Goal: Transaction & Acquisition: Purchase product/service

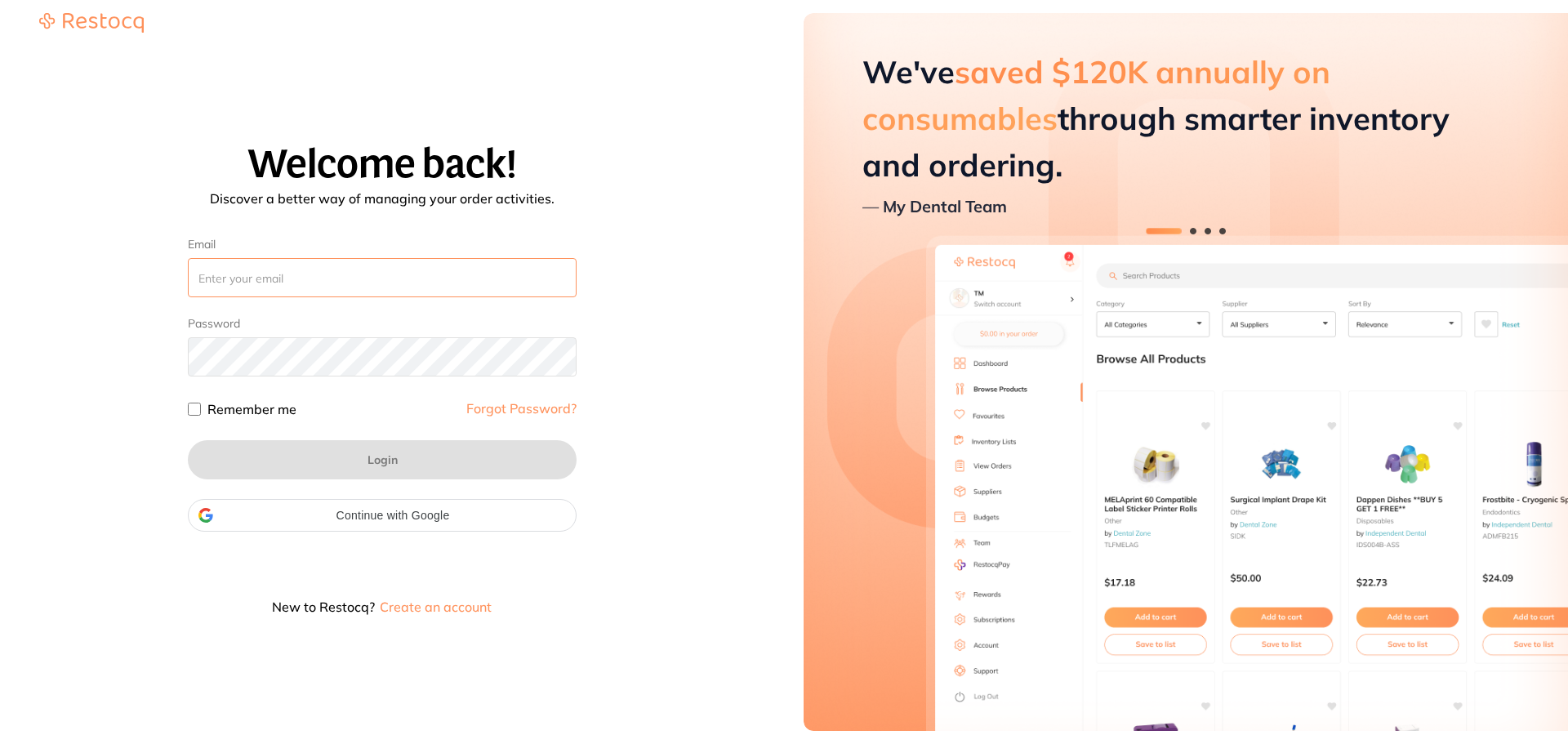
drag, startPoint x: 0, startPoint y: 0, endPoint x: 303, endPoint y: 282, distance: 413.9
click at [303, 282] on input "Email" at bounding box center [382, 278] width 388 height 40
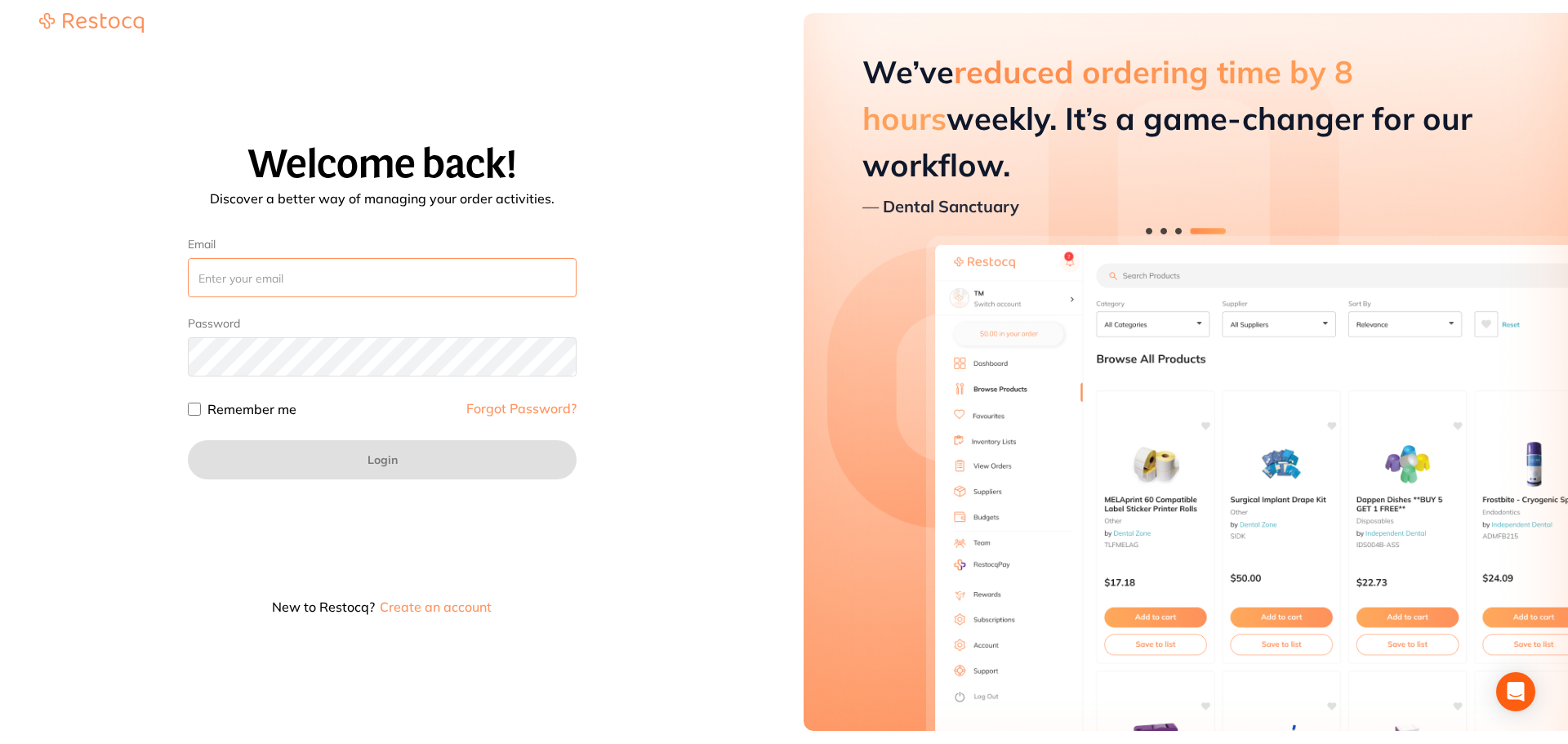
click at [268, 274] on input "Email" at bounding box center [382, 278] width 388 height 40
paste input "amrita+80@terrificminds.com"
type input "amrita+80@terrificminds.com"
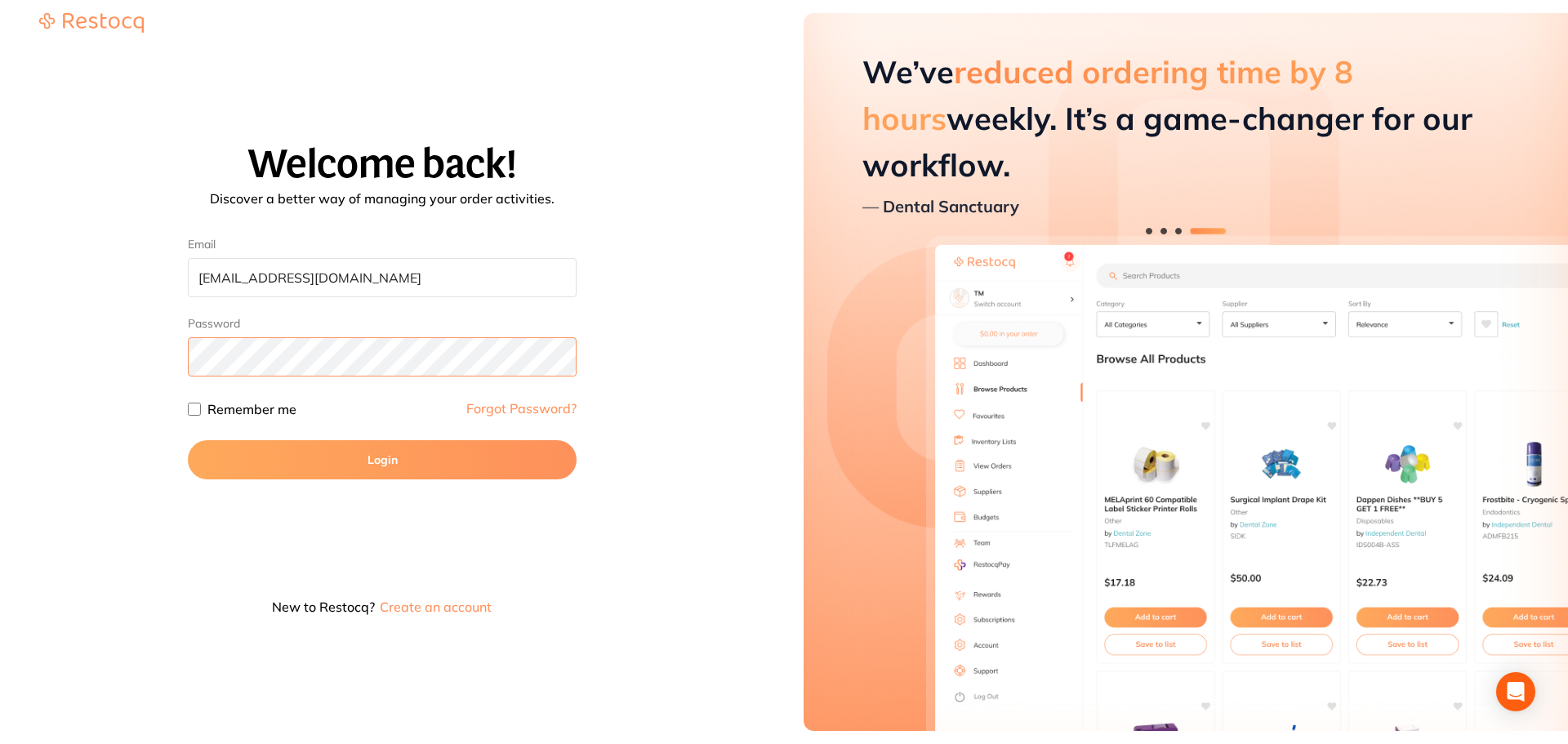
click at [188, 440] on button "Login" at bounding box center [382, 459] width 388 height 40
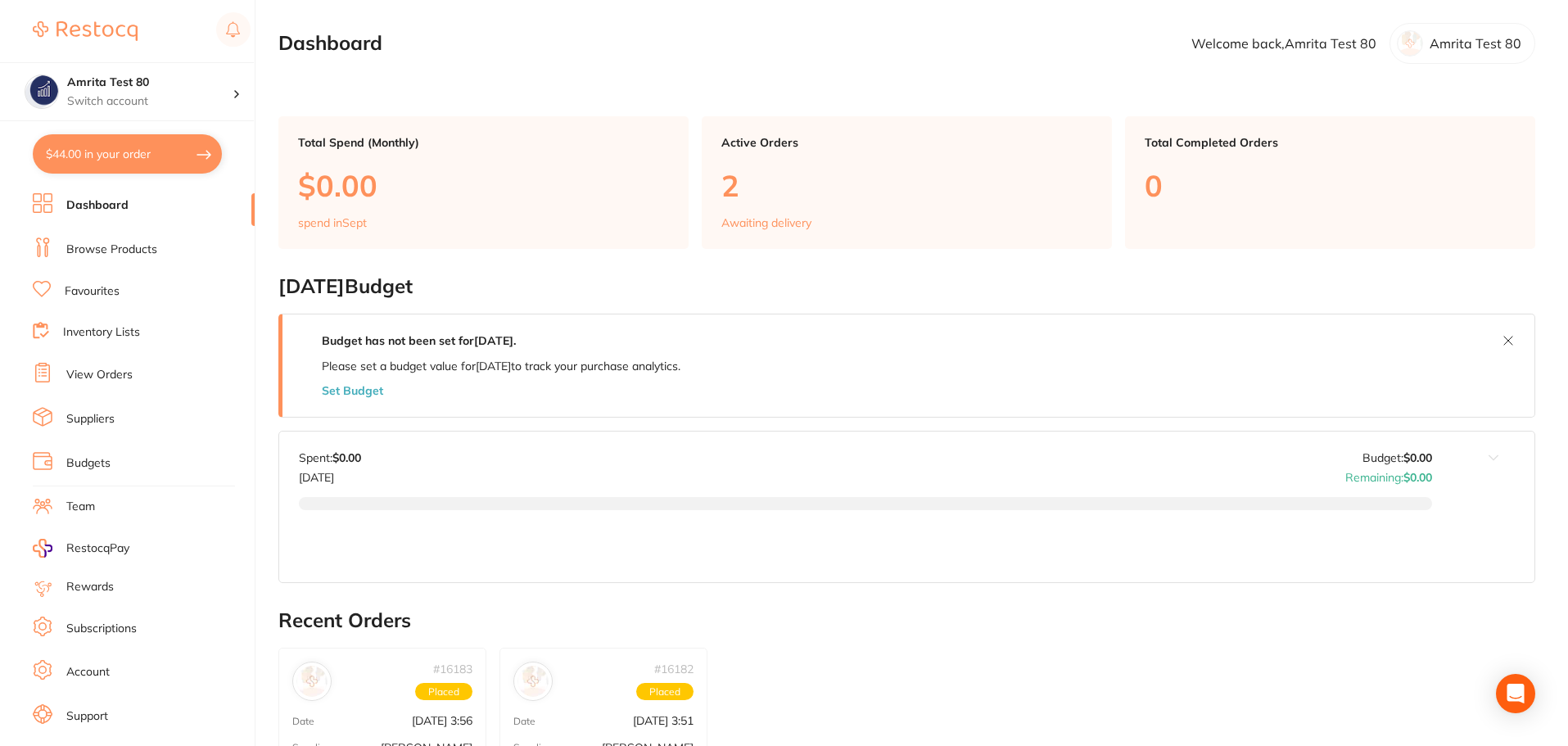
click at [146, 149] on button "$44.00 in your order" at bounding box center [127, 153] width 189 height 40
checkbox input "true"
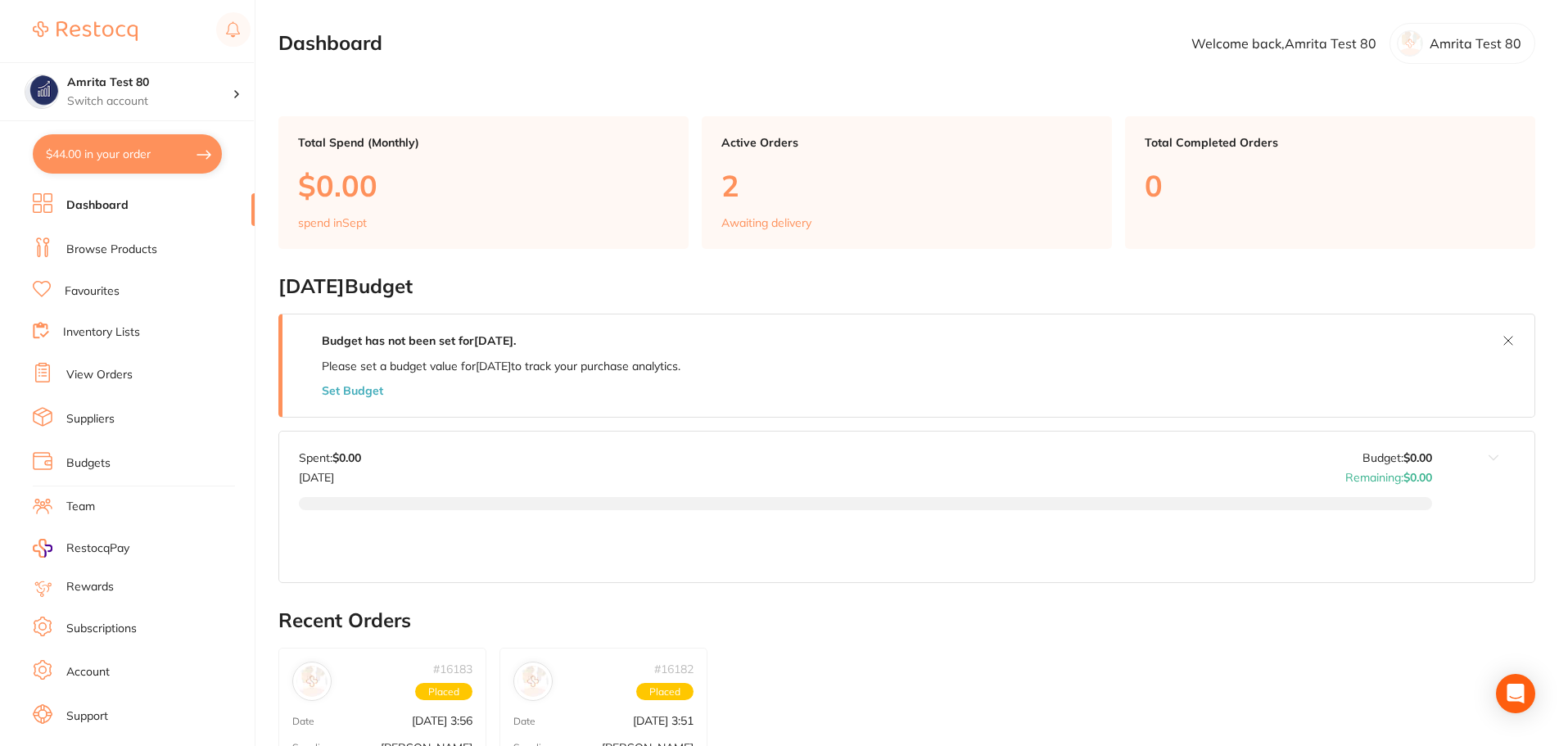
checkbox input "true"
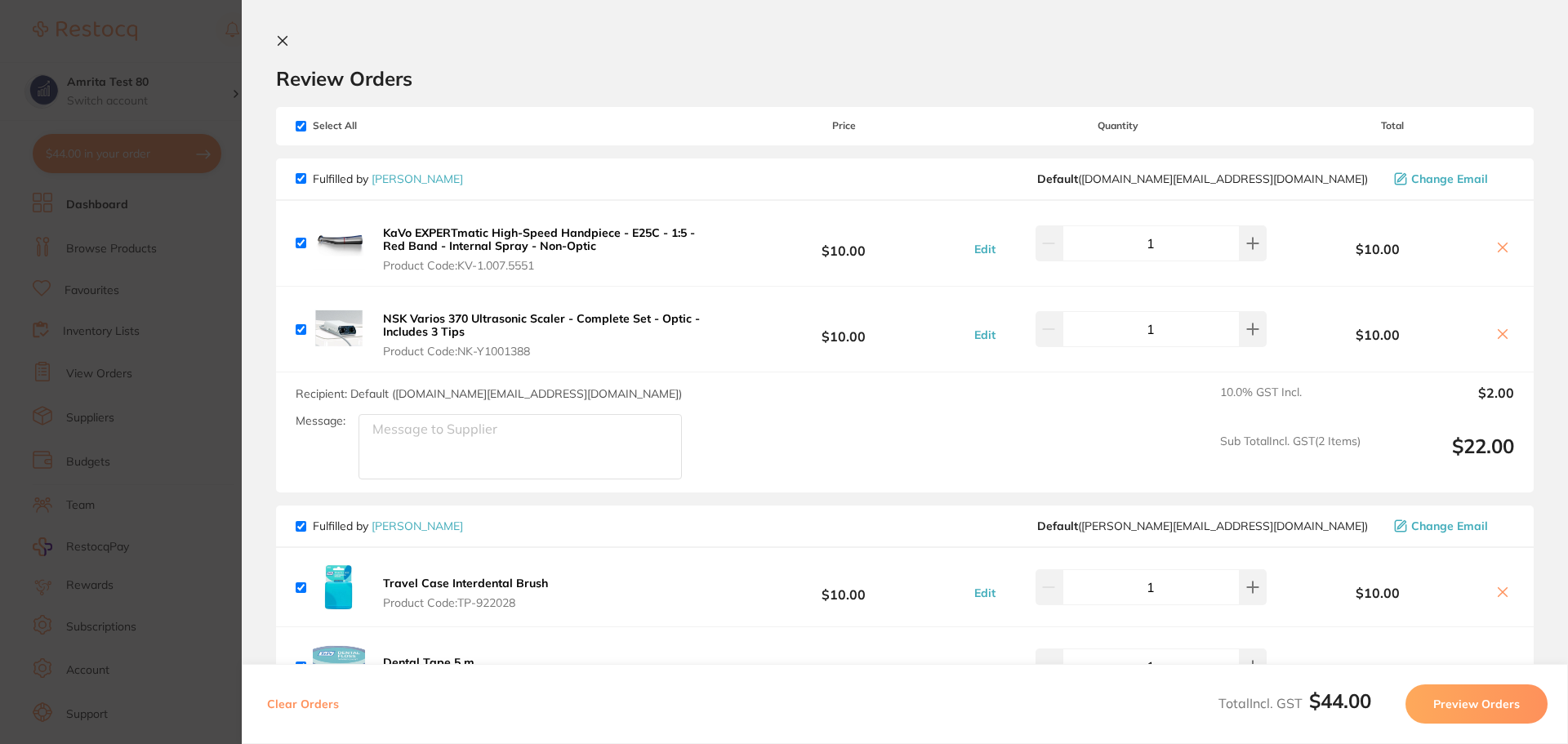
click at [553, 233] on b "KaVo EXPERTmatic High-Speed Handpiece - E25C - 1:5 - Red Band - Internal Spray …" at bounding box center [539, 240] width 312 height 28
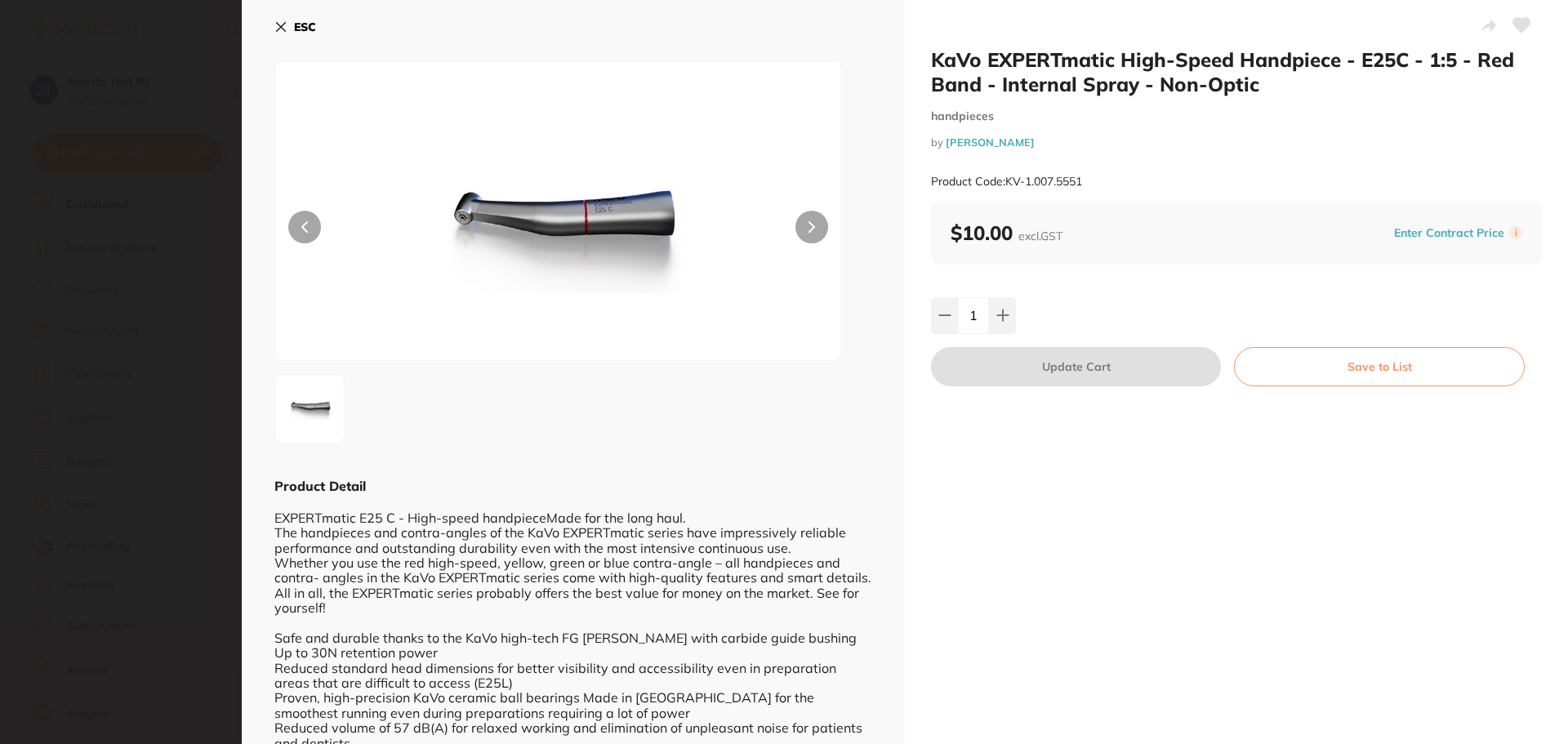
click at [280, 26] on icon at bounding box center [281, 27] width 9 height 9
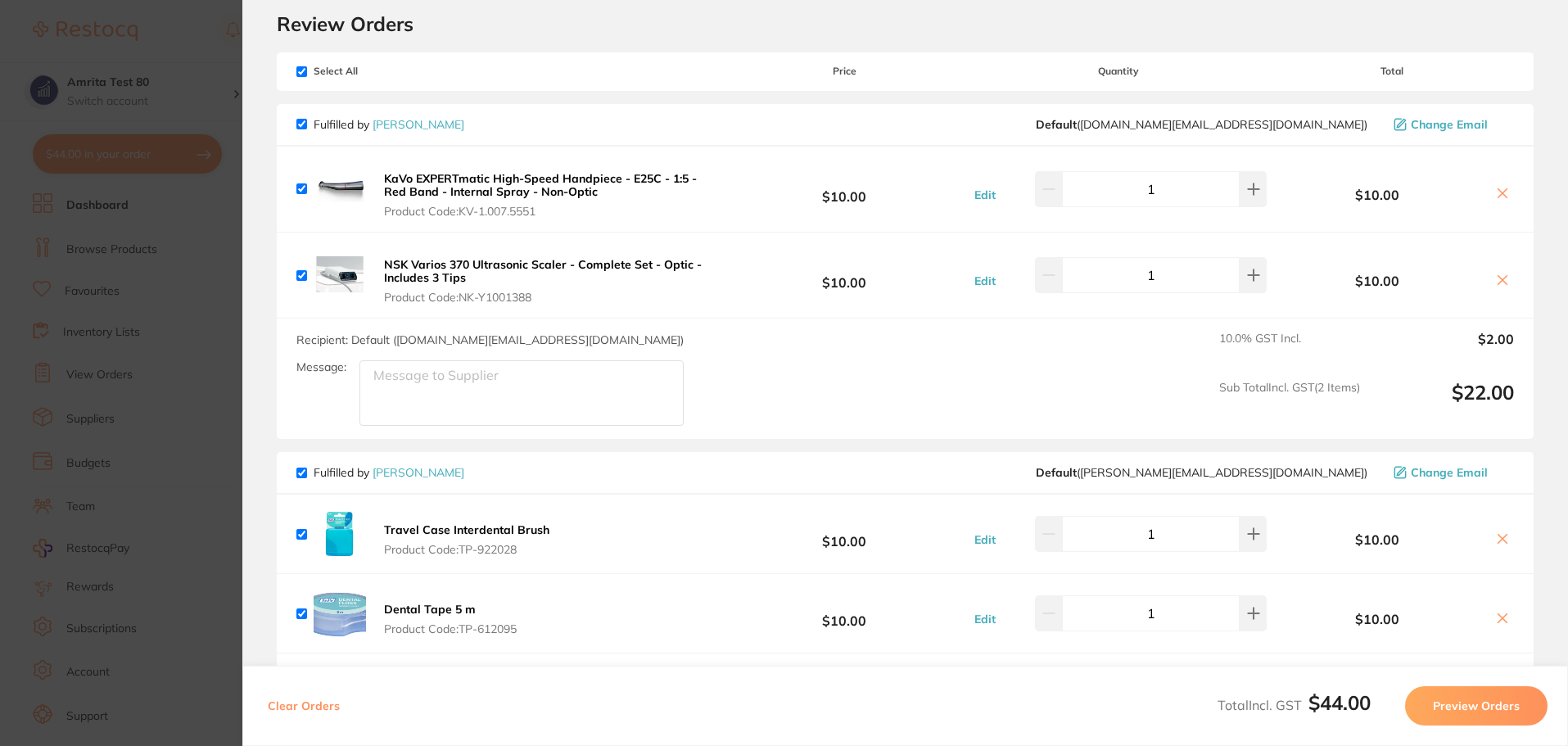
scroll to position [82, 0]
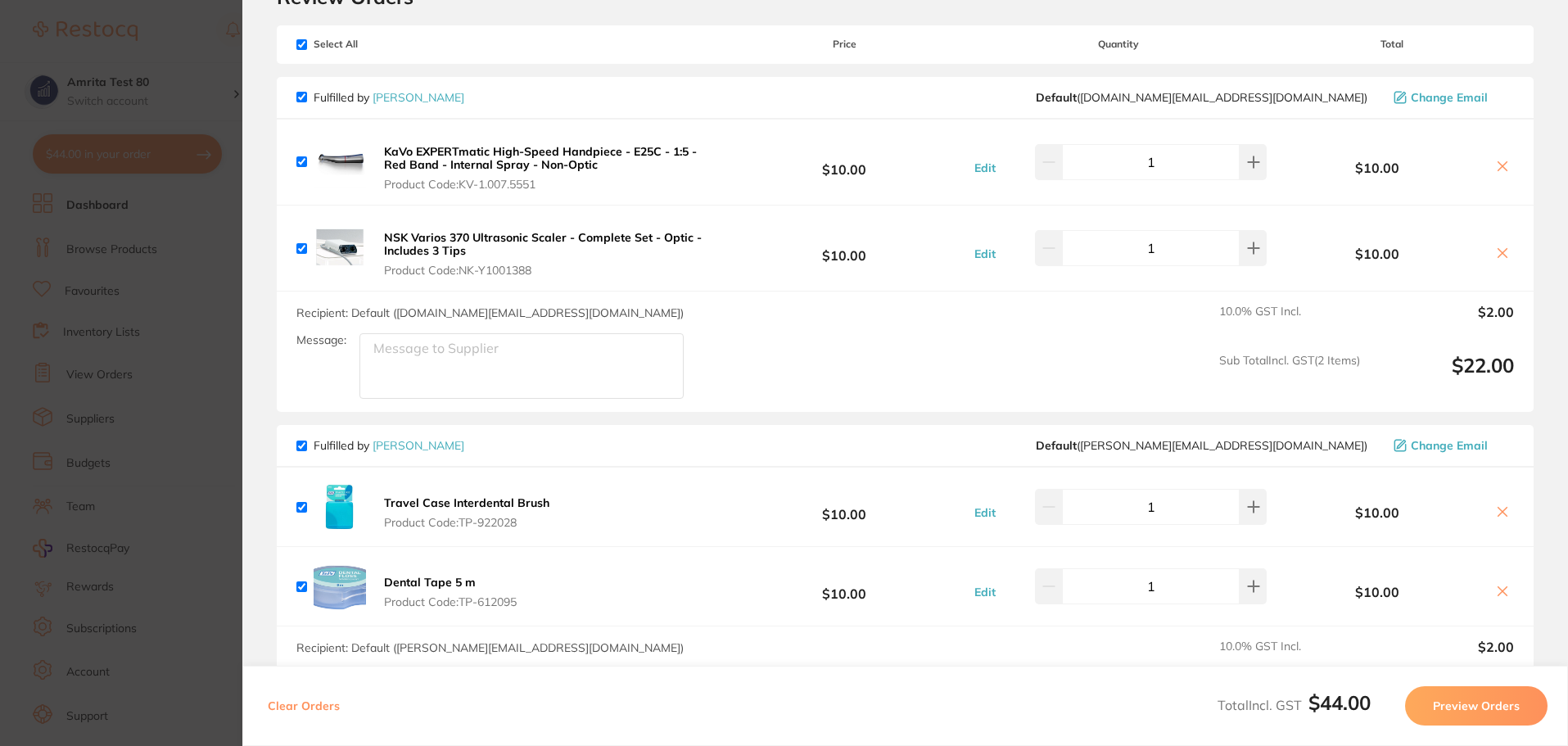
click at [433, 246] on b "NSK Varios 370 Ultrasonic Scaler - Complete Set - Optic - Includes 3 Tips" at bounding box center [543, 244] width 318 height 28
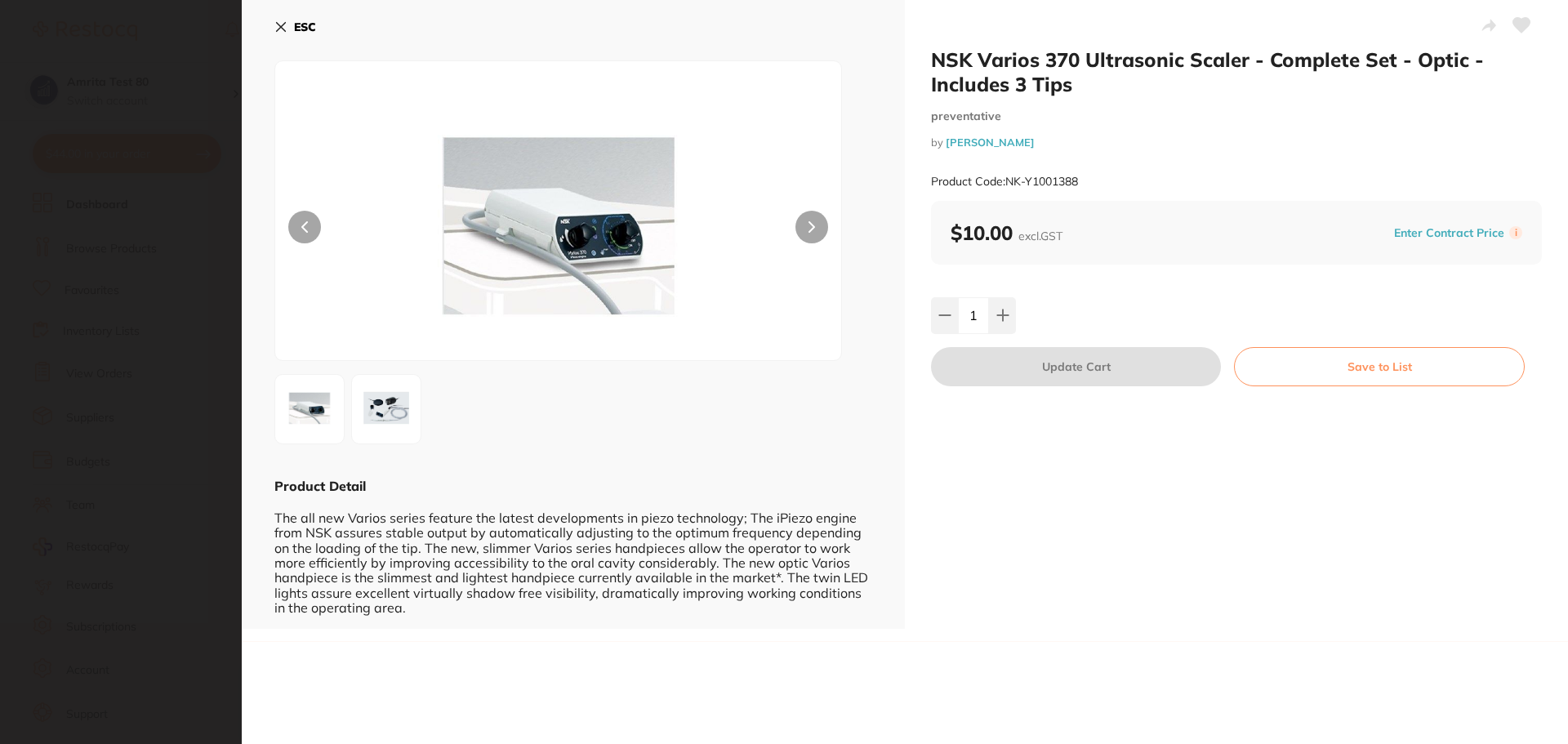
click at [279, 27] on icon at bounding box center [280, 26] width 13 height 13
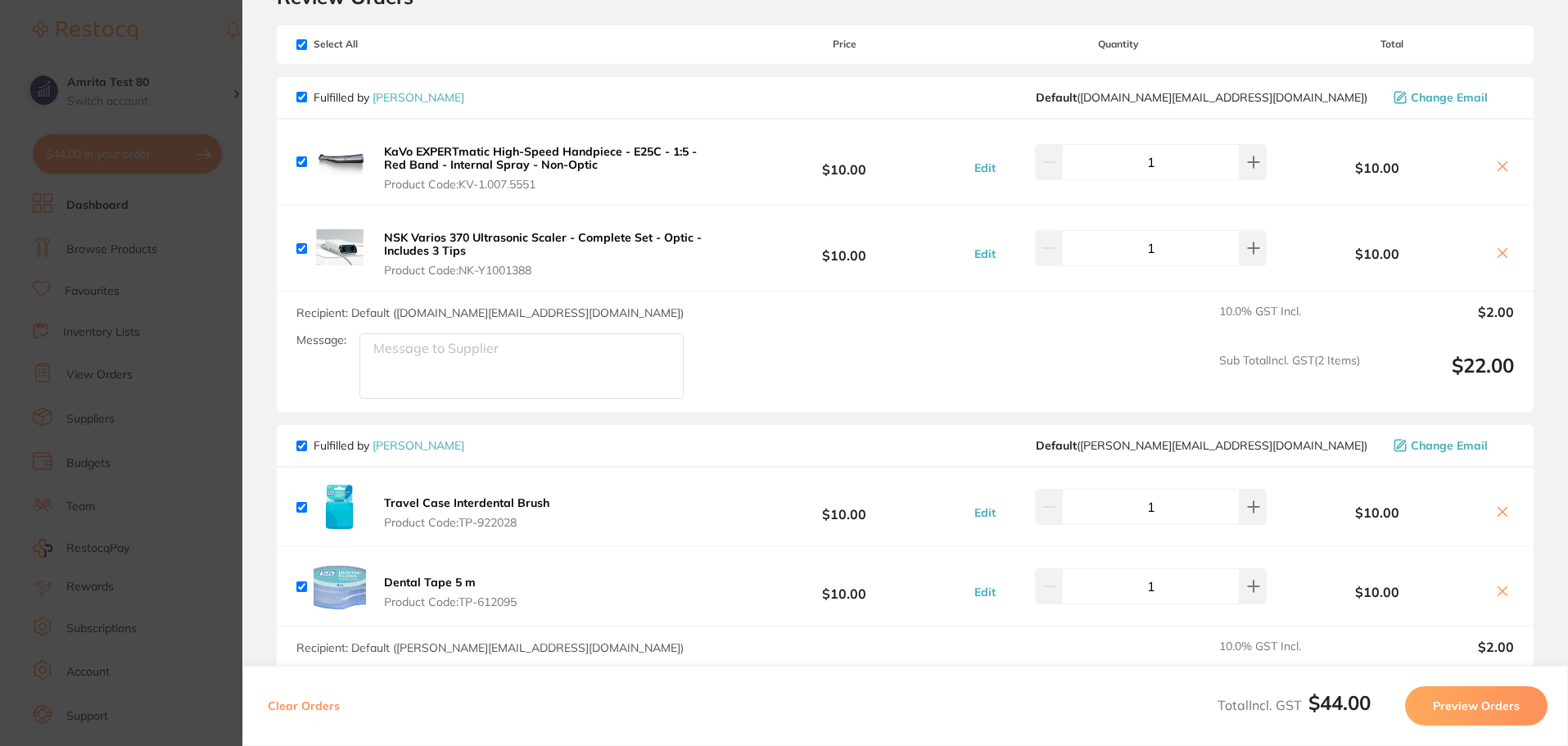
click at [136, 329] on section "Update RRP Set your pre negotiated price for this item. Item Agreed RRP (excl. …" at bounding box center [784, 373] width 1568 height 746
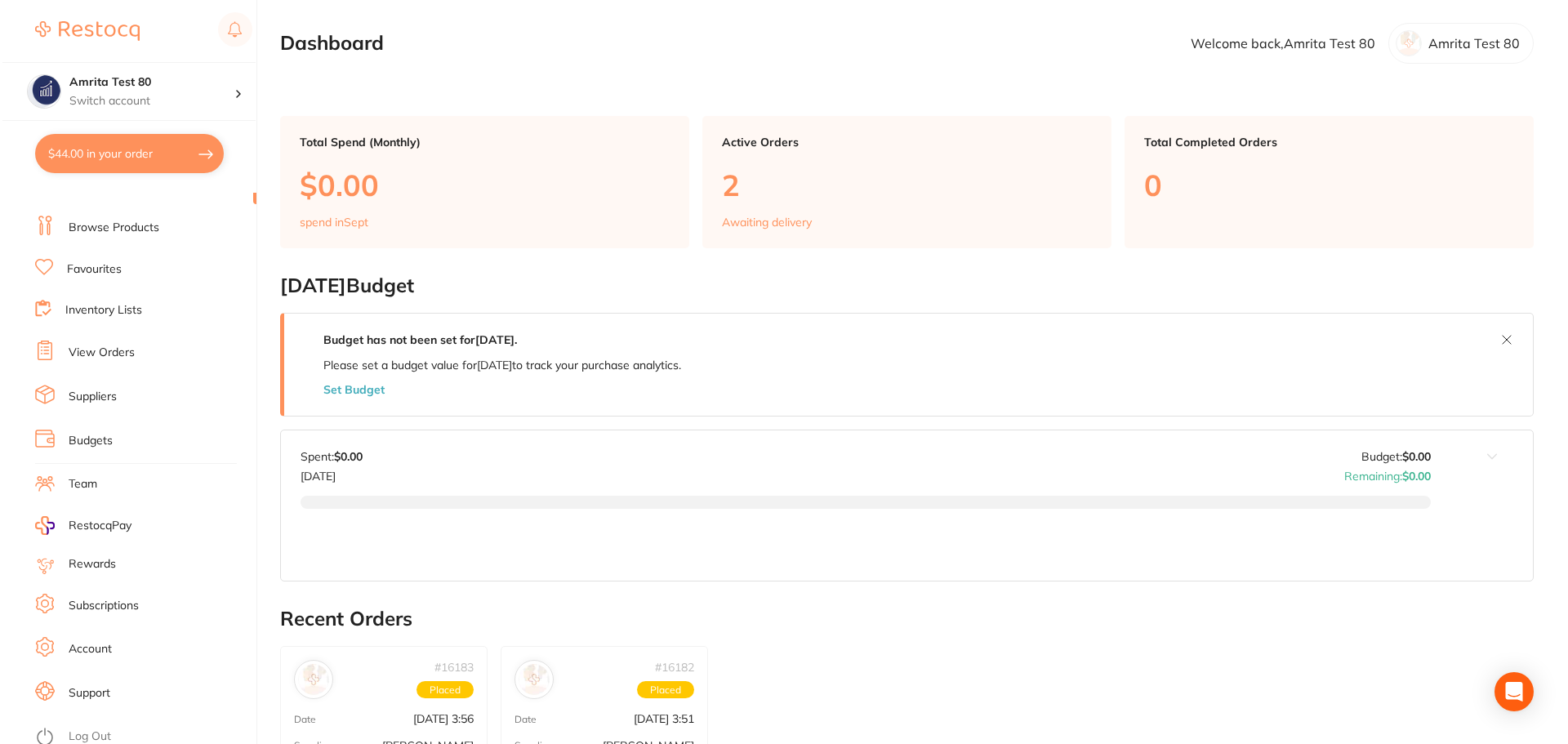
scroll to position [28, 0]
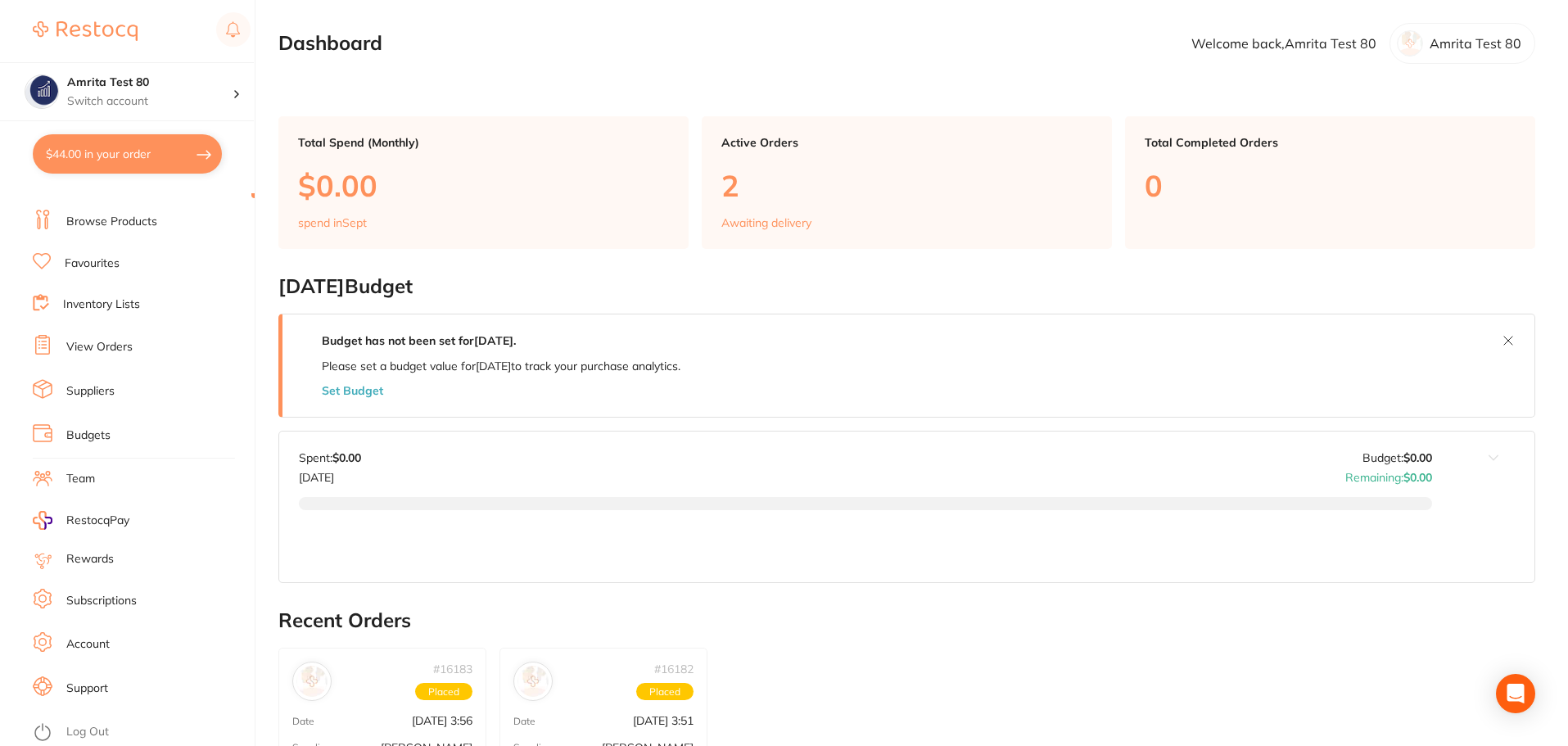
click at [100, 726] on link "Log Out" at bounding box center [87, 732] width 42 height 17
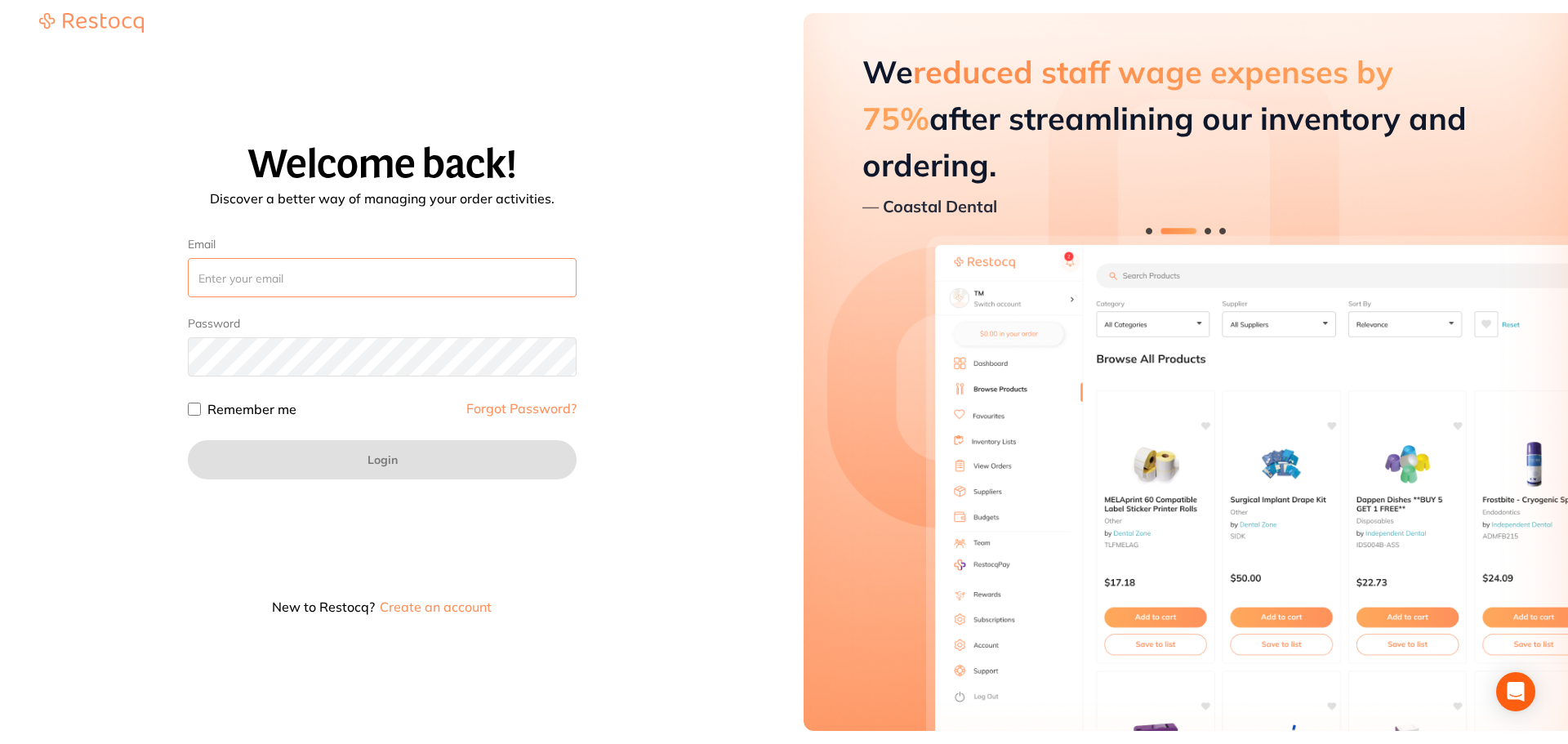
click at [221, 271] on input "Email" at bounding box center [382, 278] width 388 height 40
paste input "amrita+81@terrificminds.com"
type input "amrita+81@terrificminds.com"
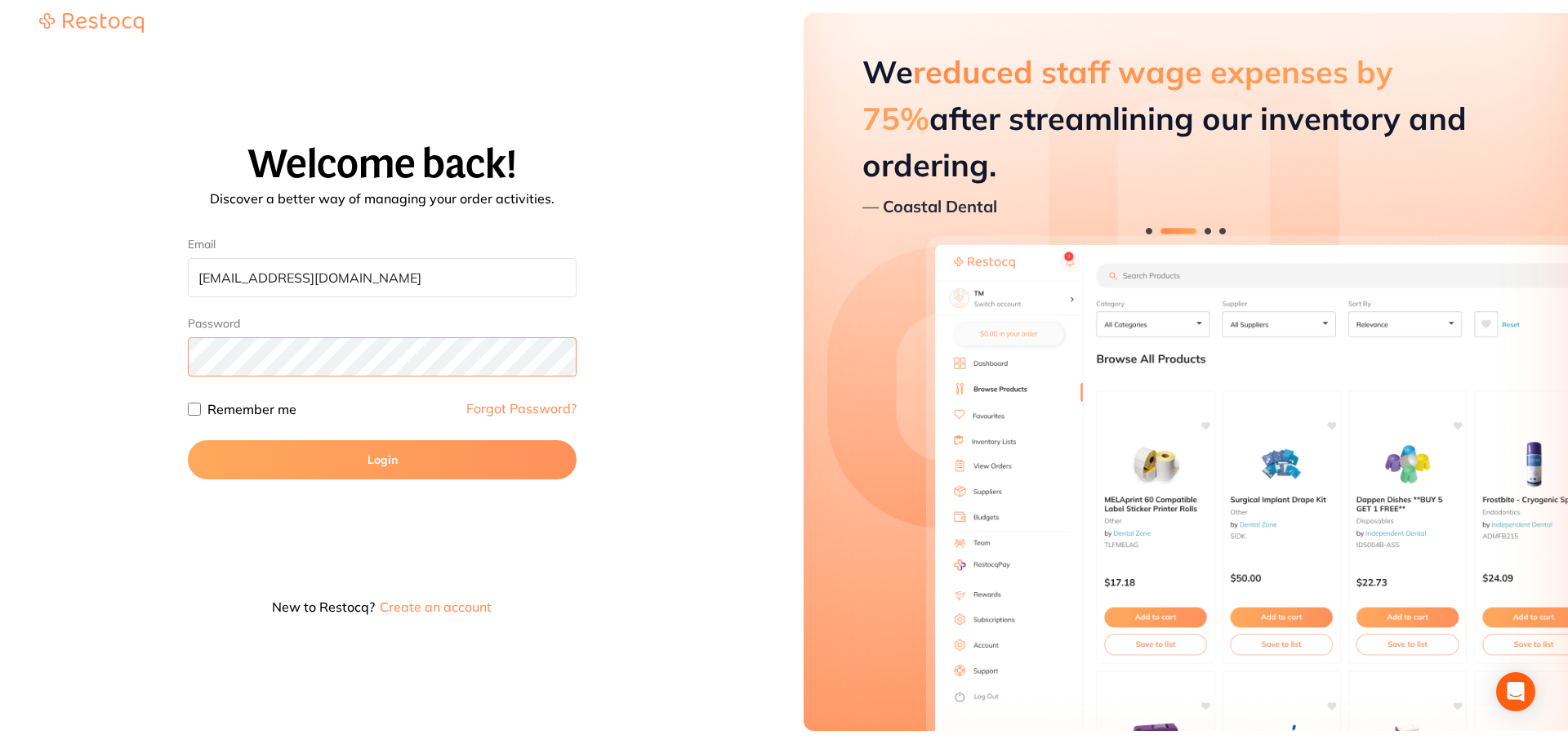
click at [188, 440] on button "Login" at bounding box center [382, 459] width 388 height 40
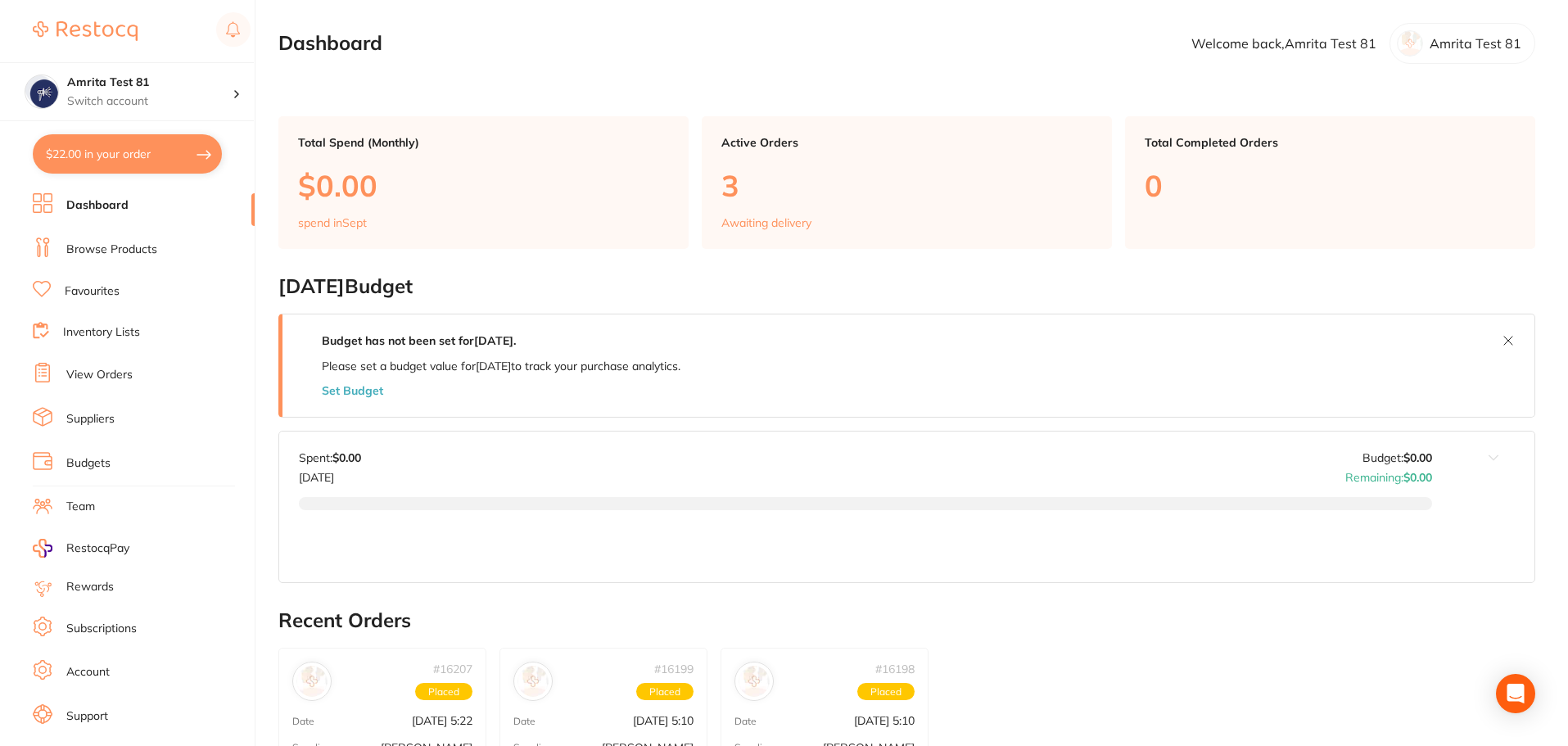
click at [173, 166] on button "$22.00 in your order" at bounding box center [127, 153] width 189 height 40
checkbox input "true"
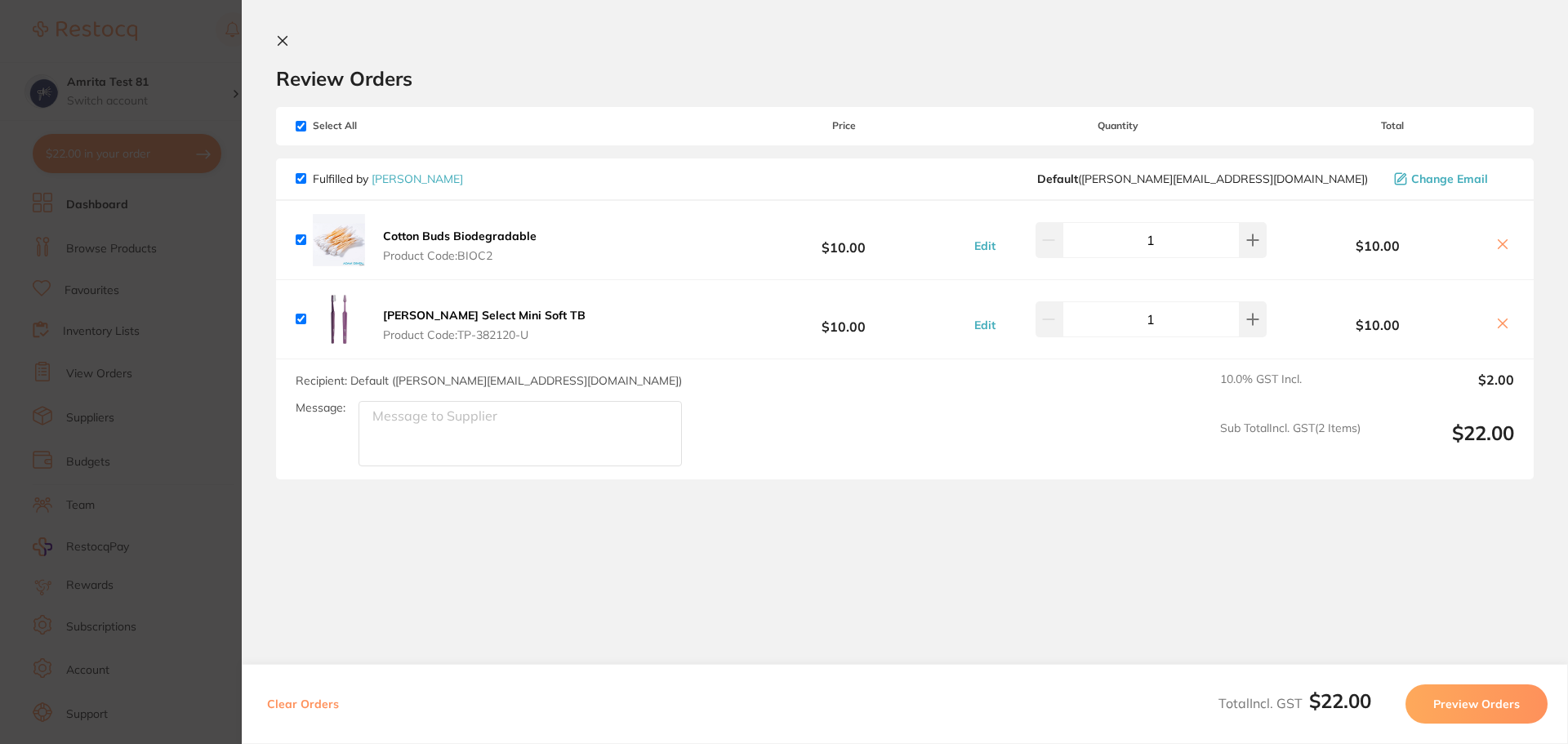
drag, startPoint x: 228, startPoint y: 515, endPoint x: 121, endPoint y: 734, distance: 243.7
click at [228, 515] on section "Update RRP Set your pre negotiated price for this item. Item Agreed RRP (excl. …" at bounding box center [784, 372] width 1568 height 744
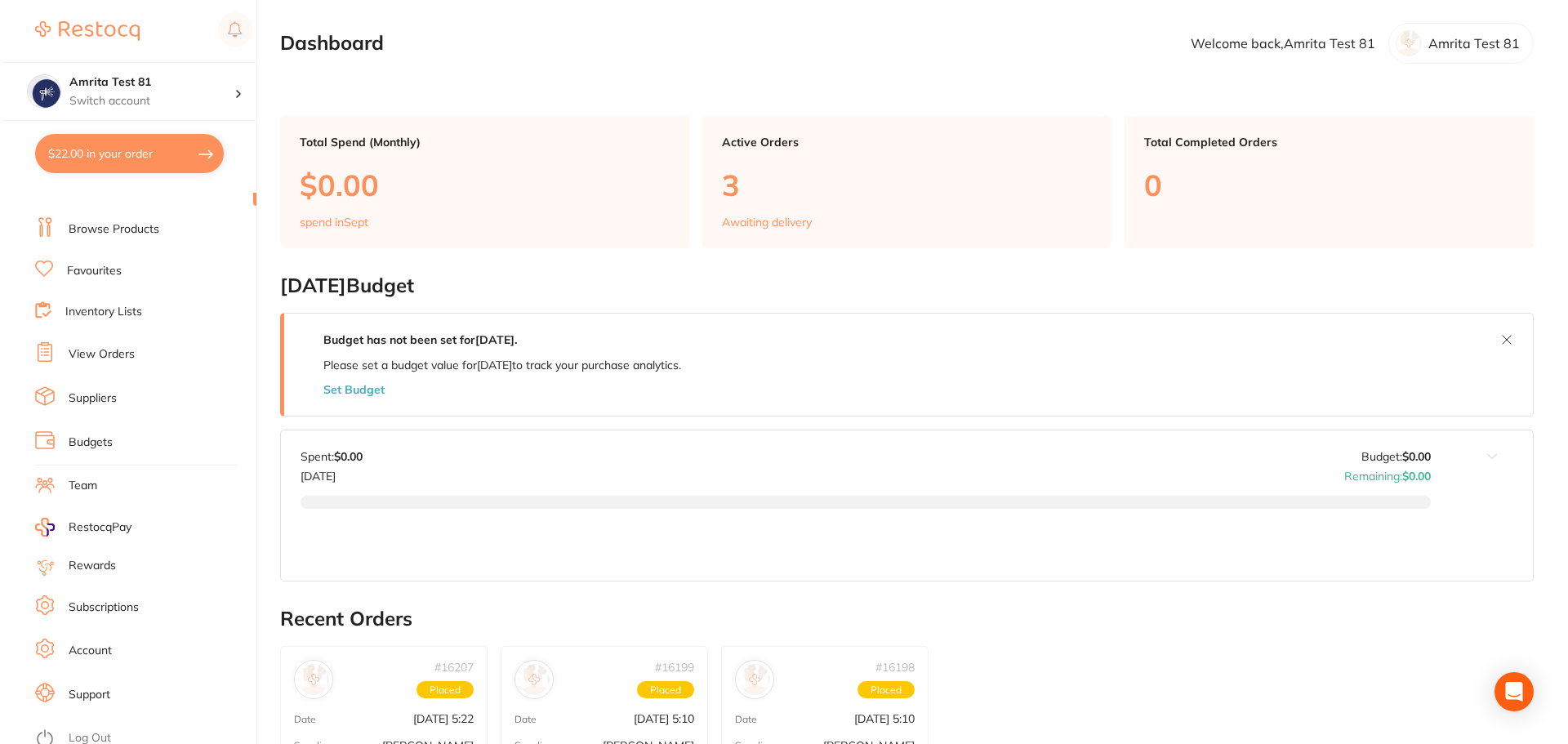
scroll to position [28, 0]
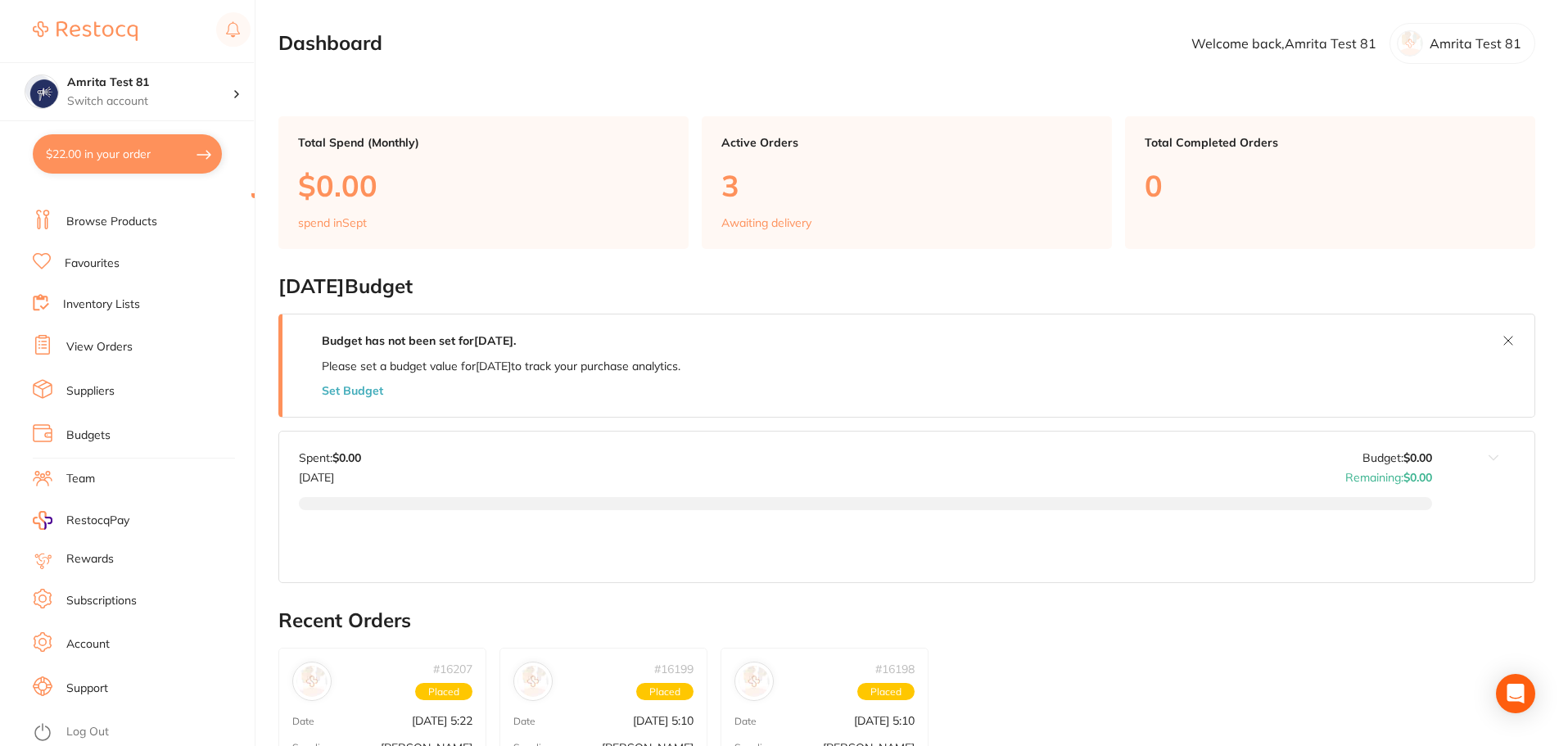
click at [103, 725] on link "Log Out" at bounding box center [87, 732] width 42 height 17
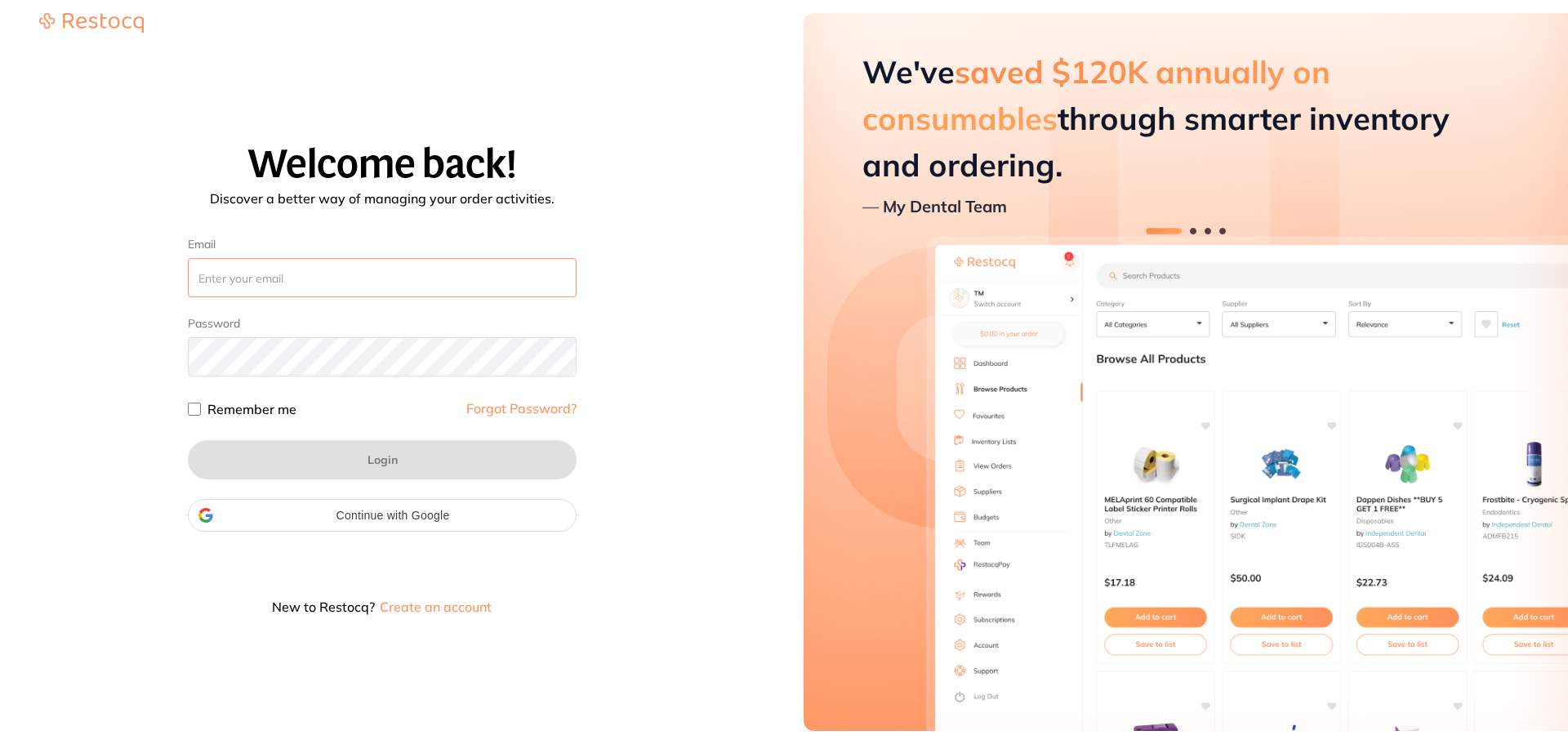
click at [521, 271] on input "Email" at bounding box center [382, 278] width 388 height 40
paste input "[EMAIL_ADDRESS][DOMAIN_NAME]"
type input "[EMAIL_ADDRESS][DOMAIN_NAME]"
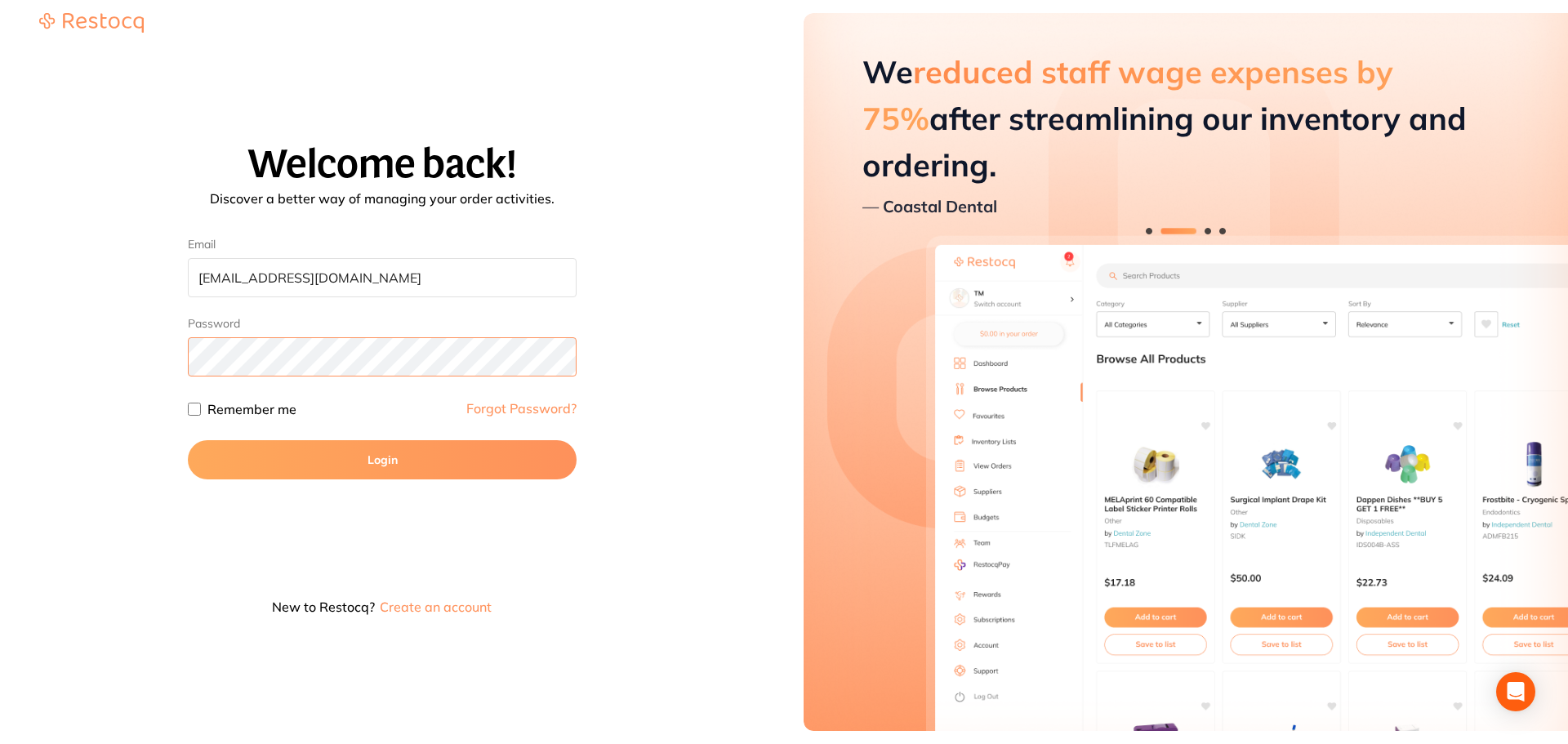
click at [188, 440] on button "Login" at bounding box center [382, 459] width 388 height 40
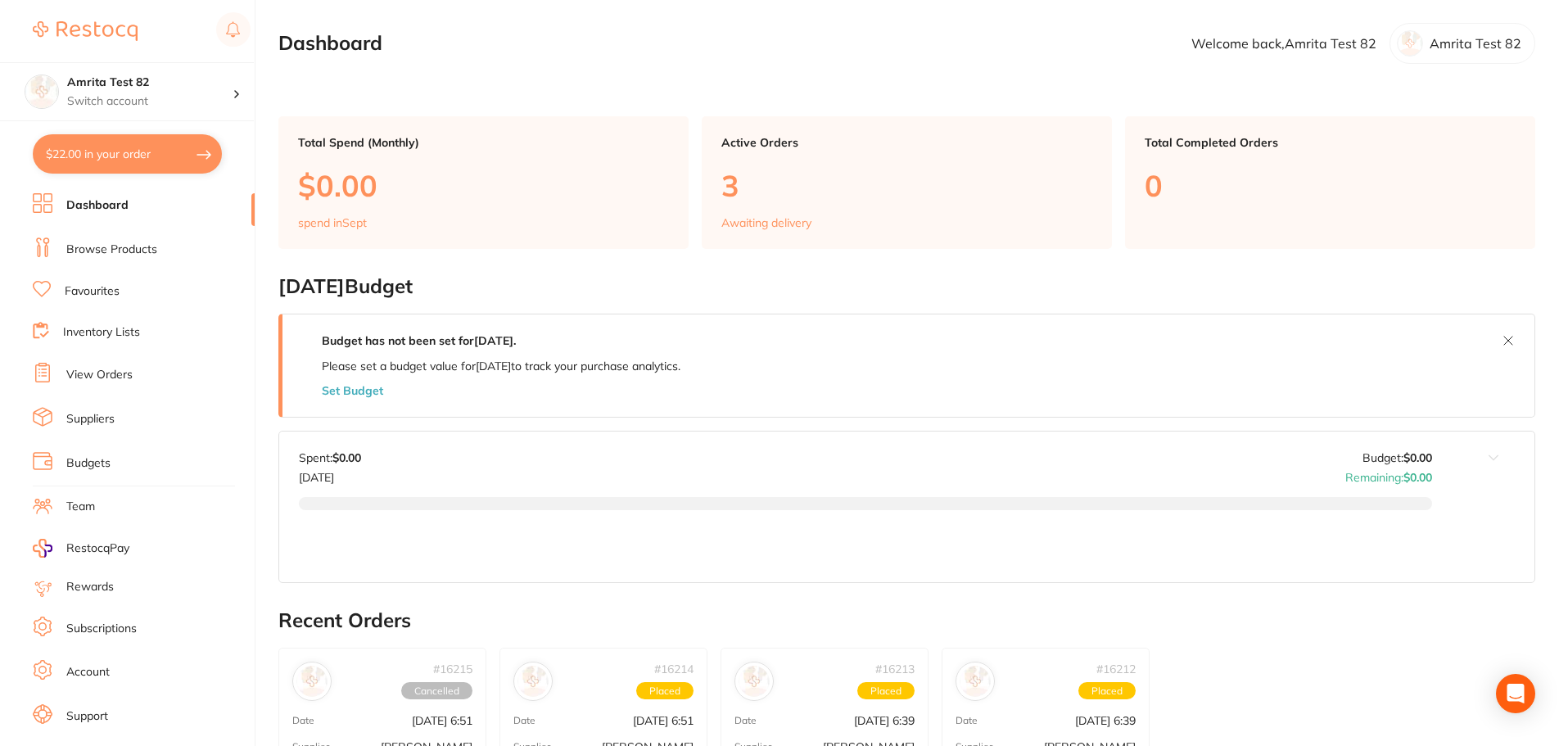
click at [207, 164] on button "$22.00 in your order" at bounding box center [127, 153] width 189 height 40
checkbox input "true"
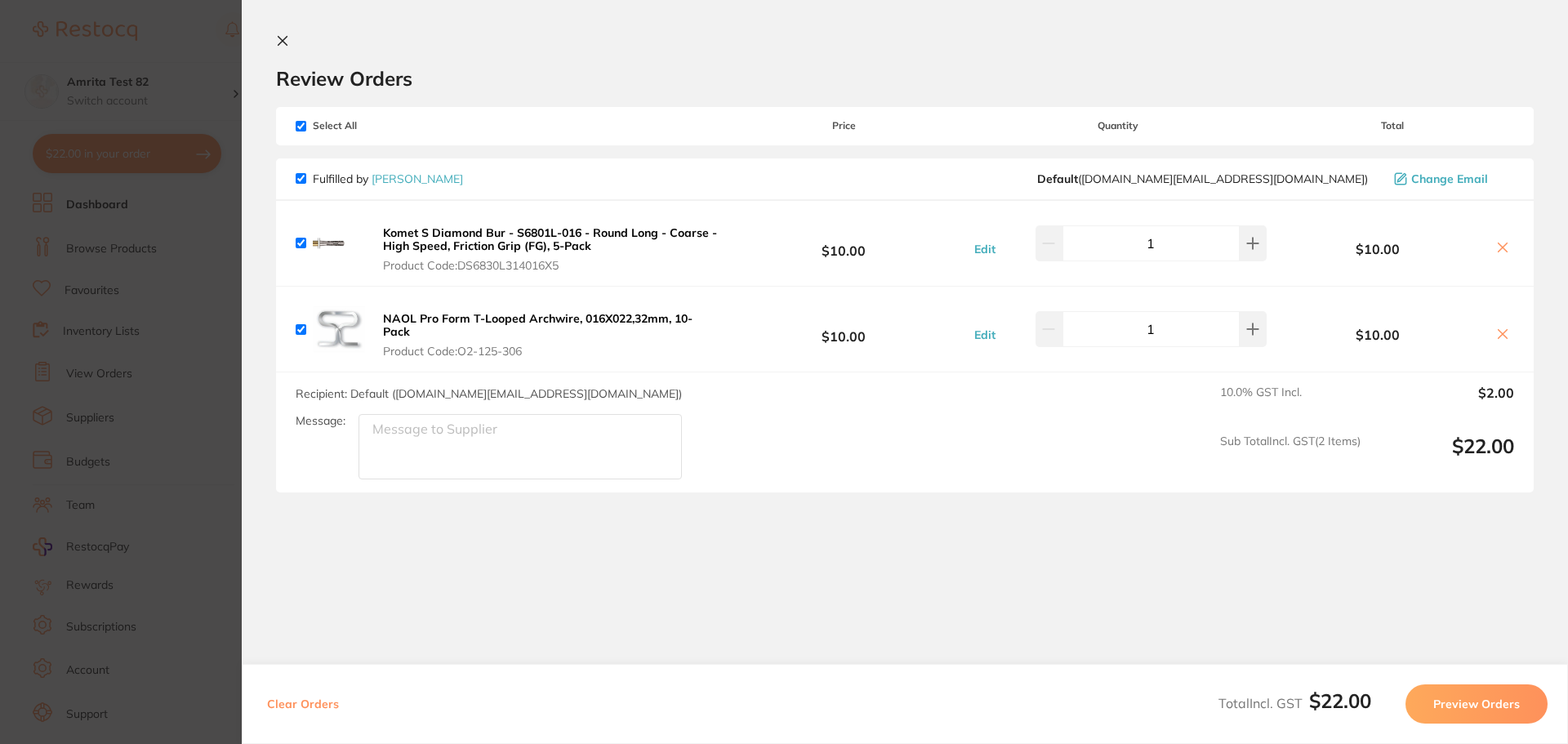
click at [171, 357] on section "Update RRP Set your pre negotiated price for this item. Item Agreed RRP (excl. …" at bounding box center [784, 372] width 1568 height 744
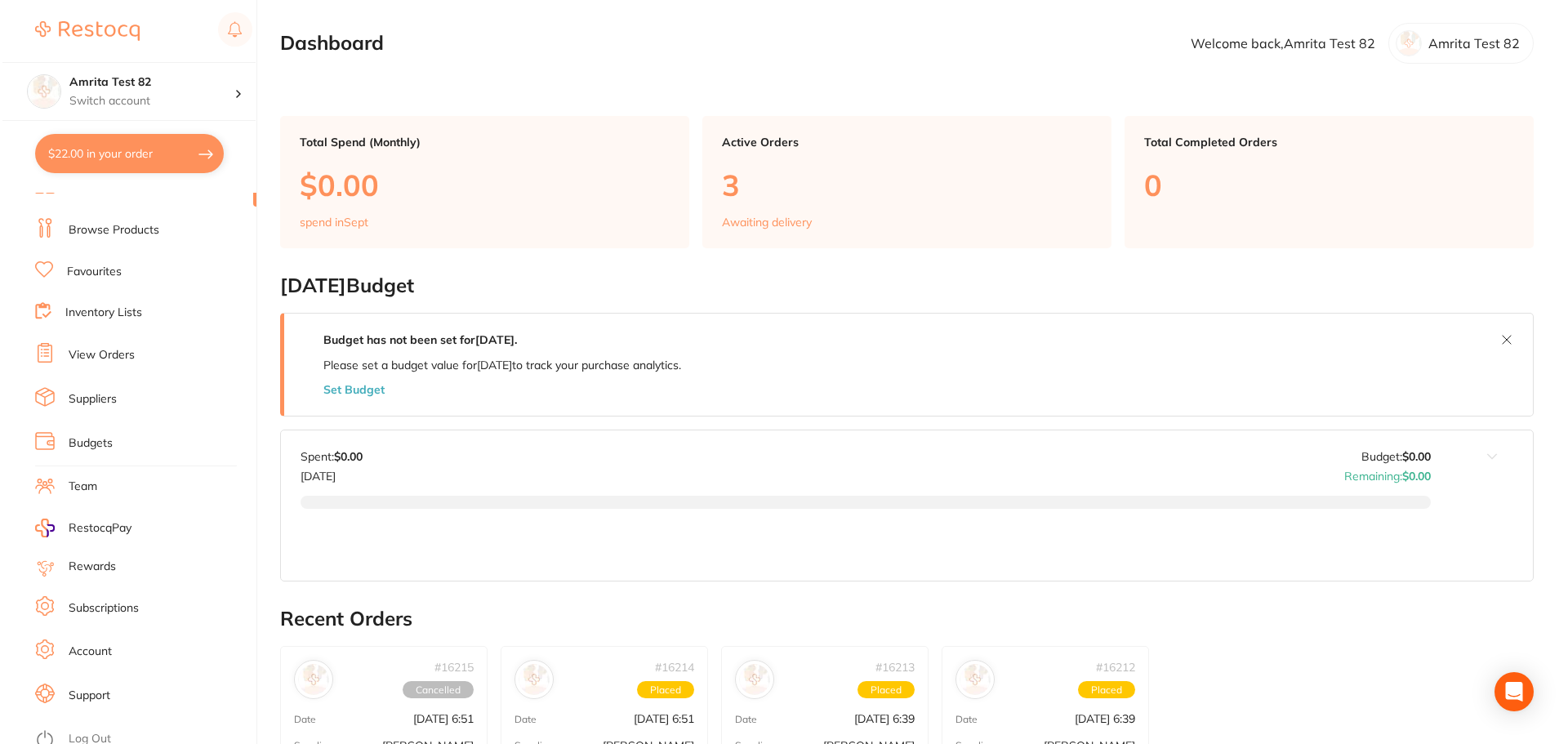
scroll to position [28, 0]
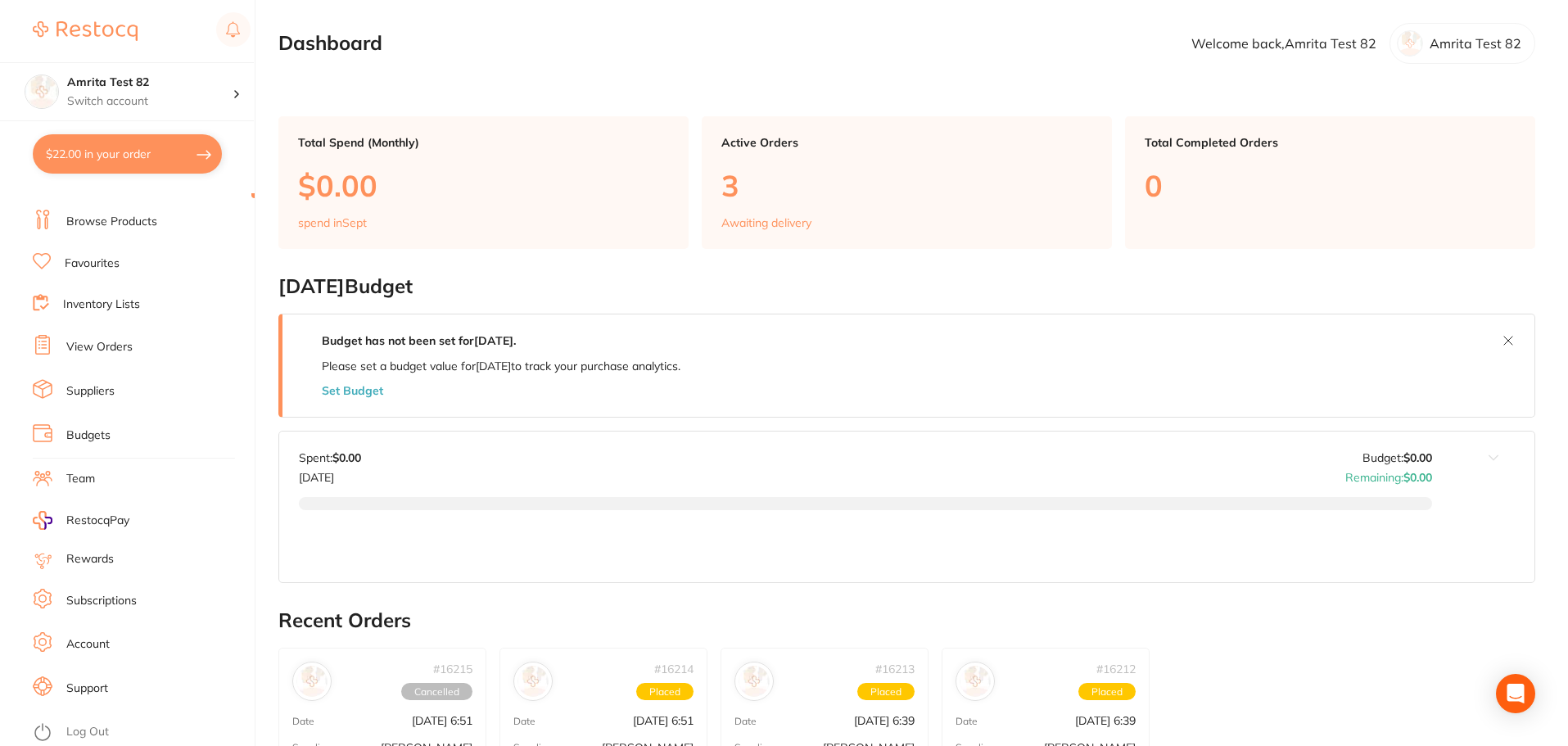
click at [98, 722] on li "Log Out" at bounding box center [141, 732] width 217 height 25
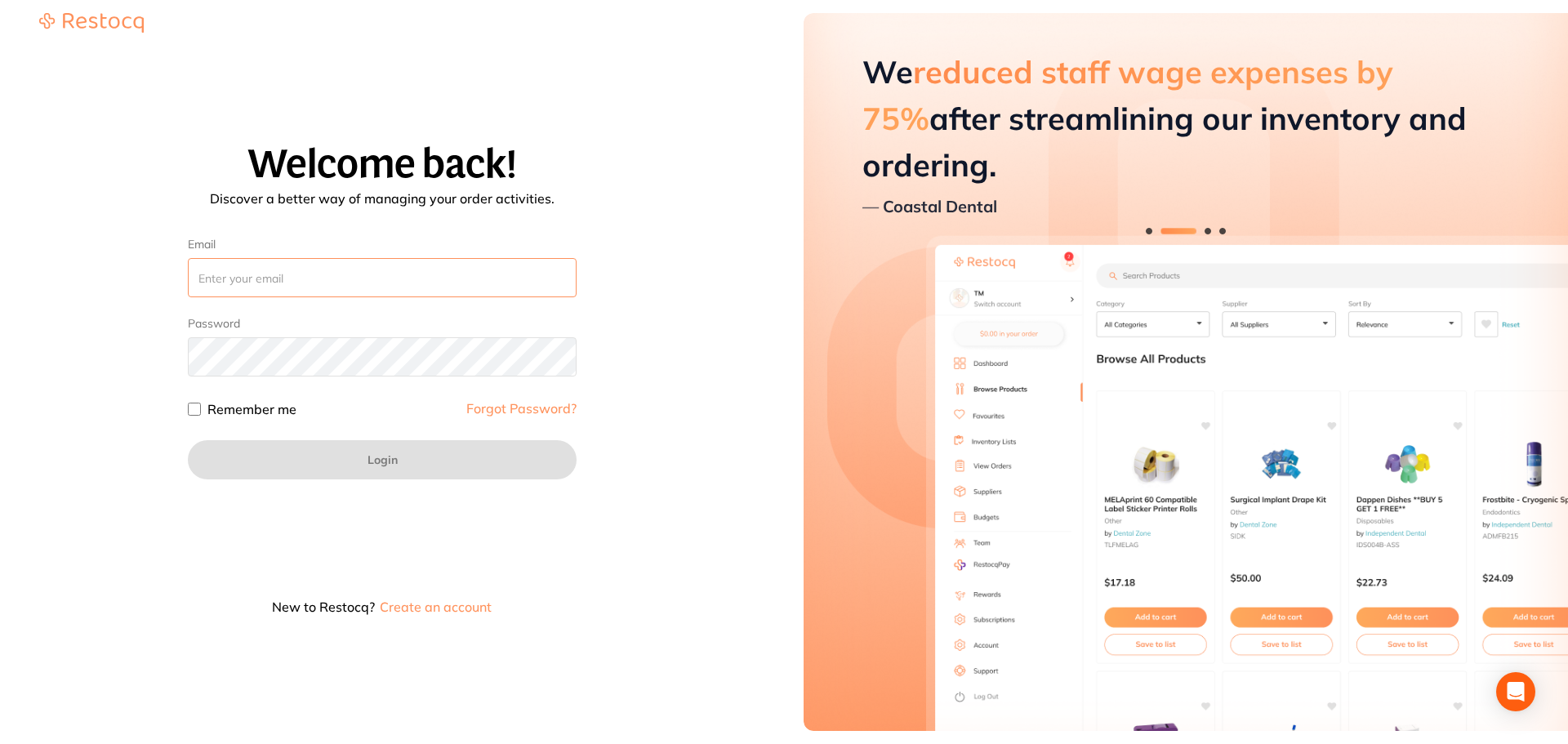
click at [373, 284] on input "Email" at bounding box center [382, 278] width 388 height 40
paste input "amrita+83@terrificminds.com"
type input "amrita+83@terrificminds.com"
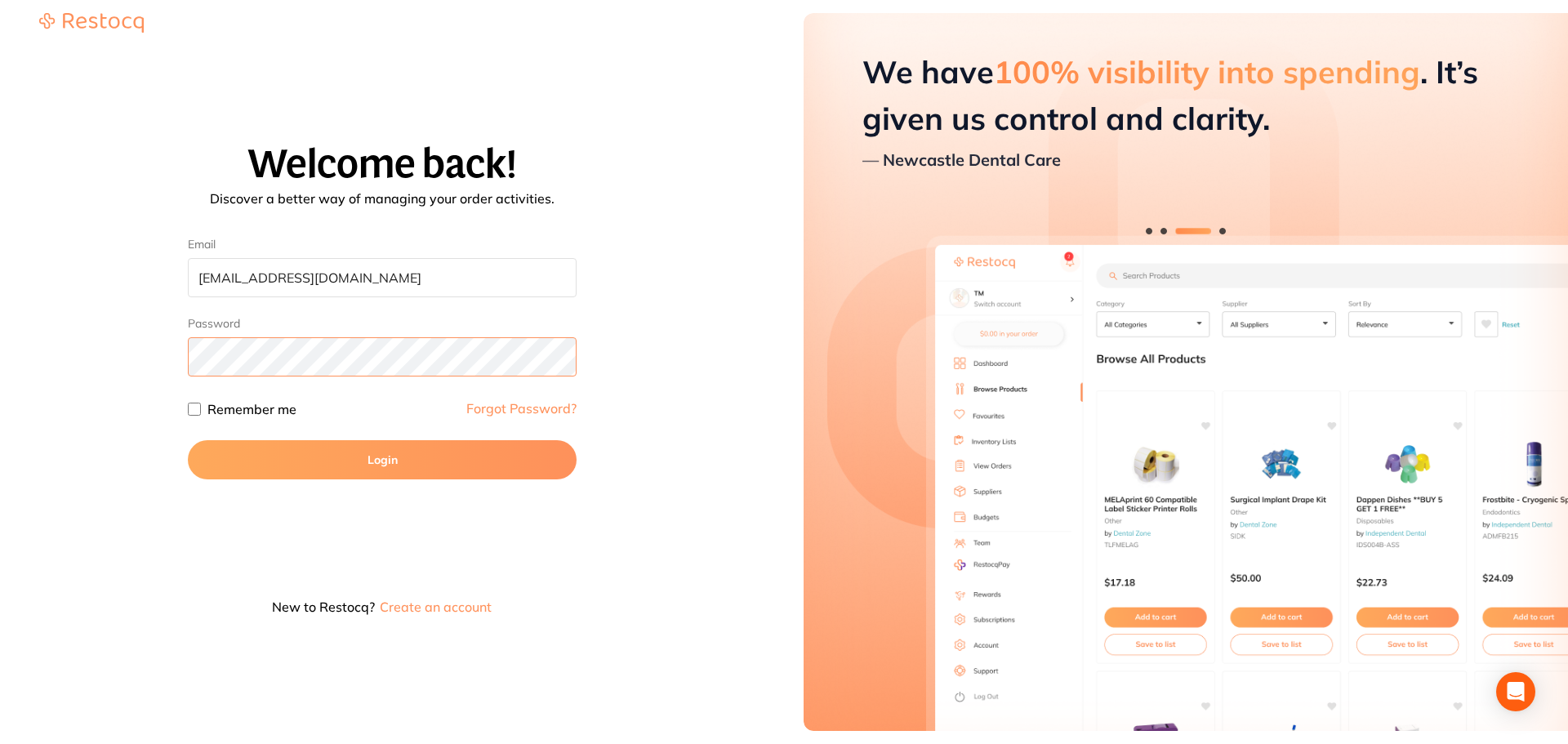
click at [188, 440] on button "Login" at bounding box center [382, 459] width 388 height 40
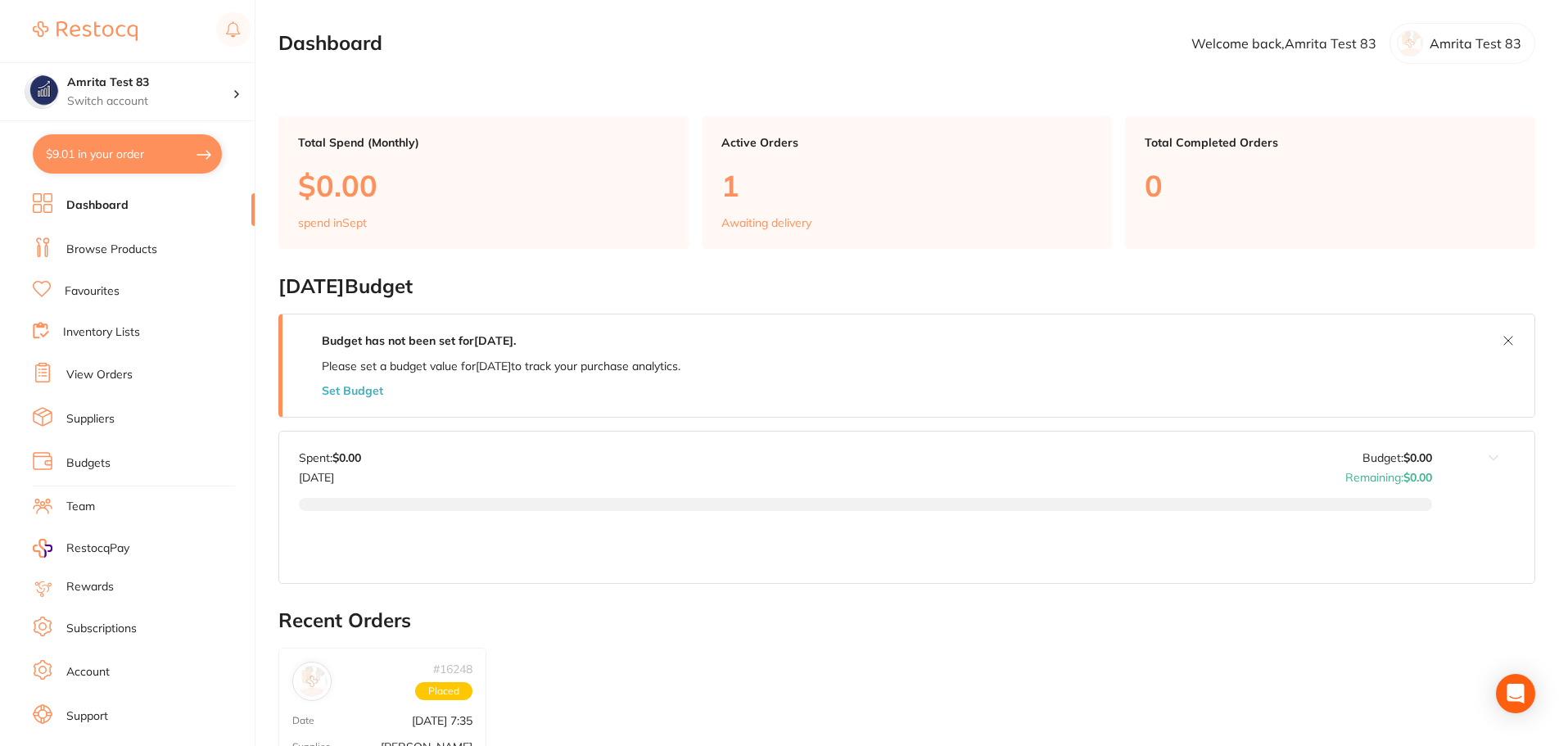
click at [173, 160] on button "$9.01 in your order" at bounding box center [127, 153] width 189 height 40
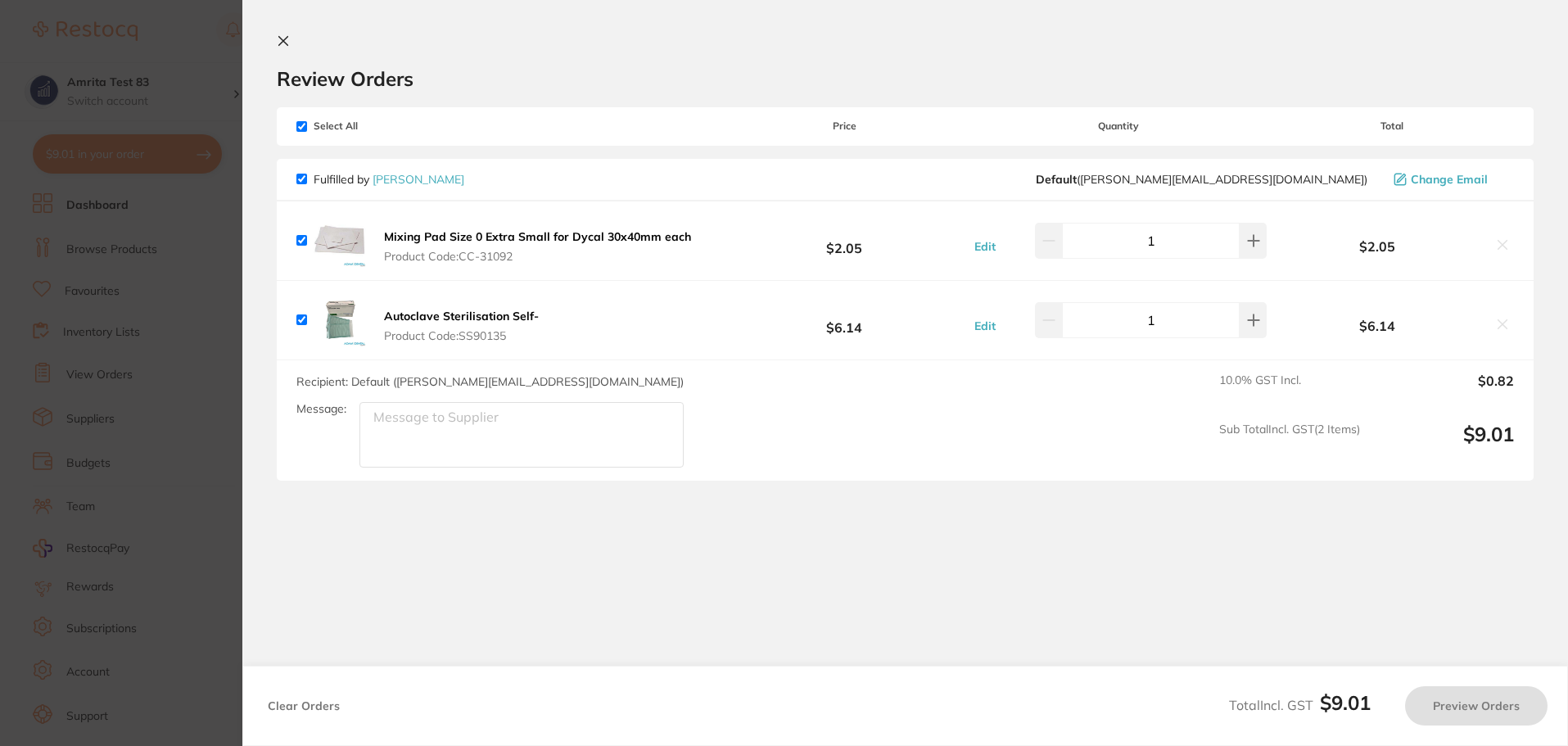
checkbox input "true"
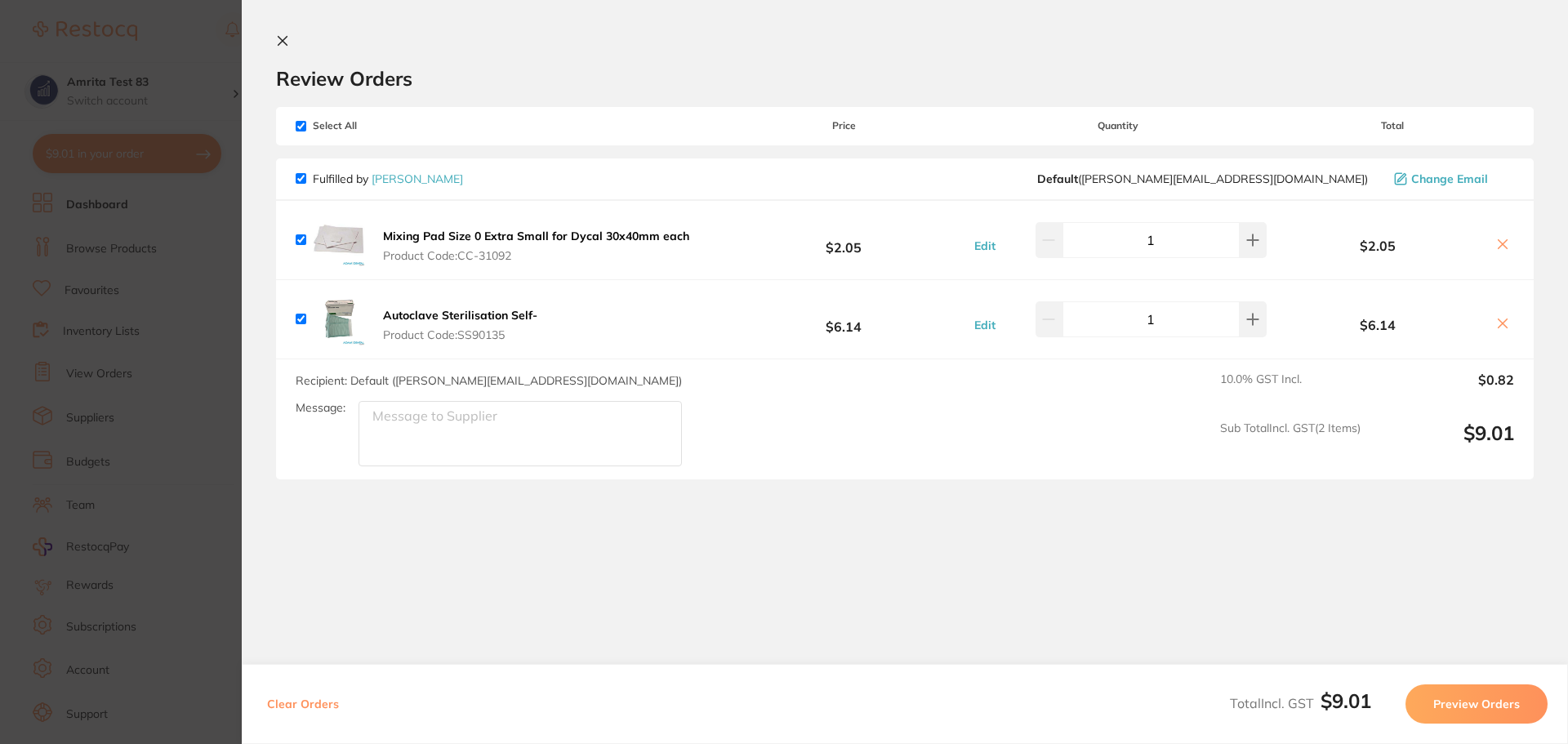
click at [484, 231] on b "Mixing Pad Size 0 Extra Small for Dycal 30x40mm each" at bounding box center [536, 235] width 307 height 15
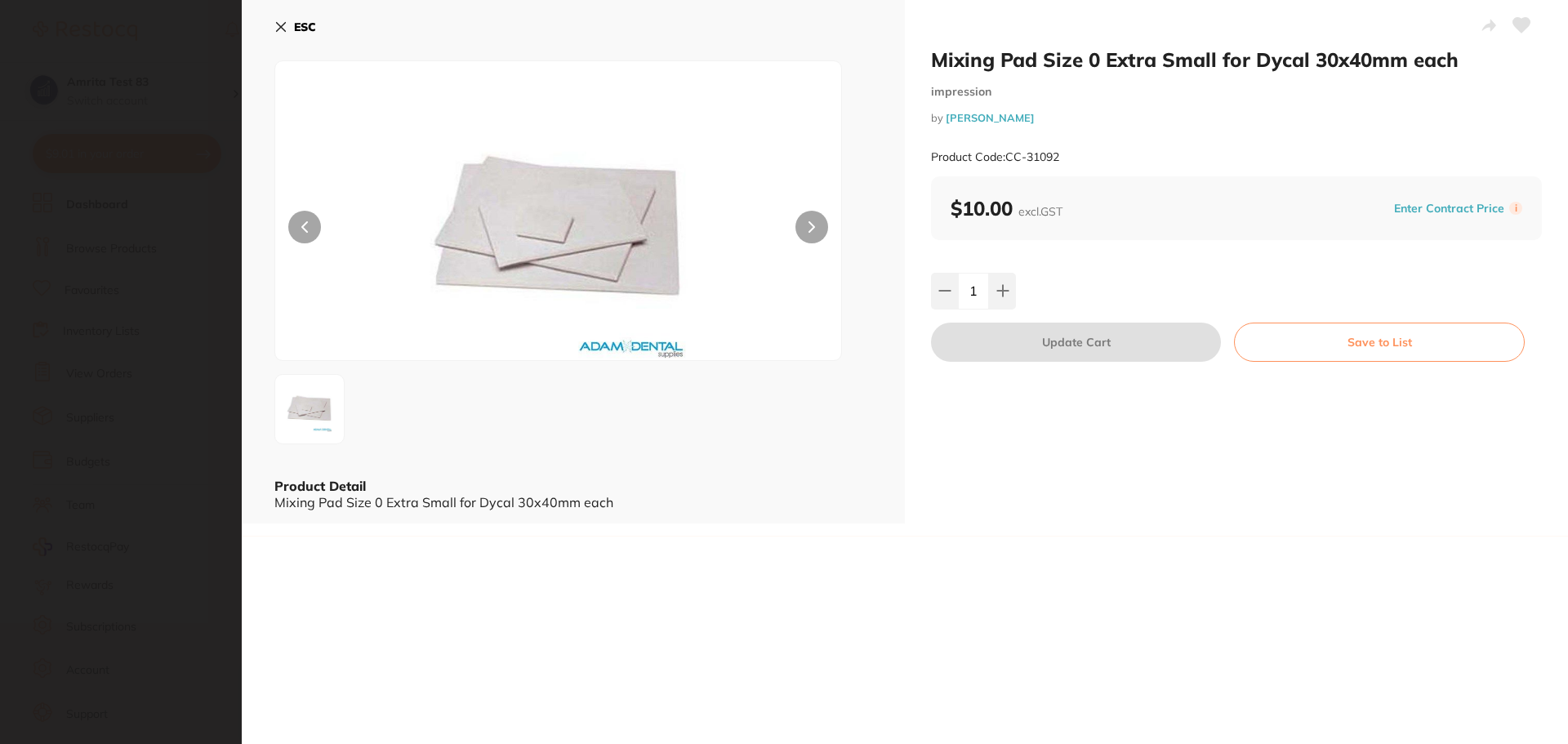
click at [279, 24] on icon at bounding box center [280, 26] width 13 height 13
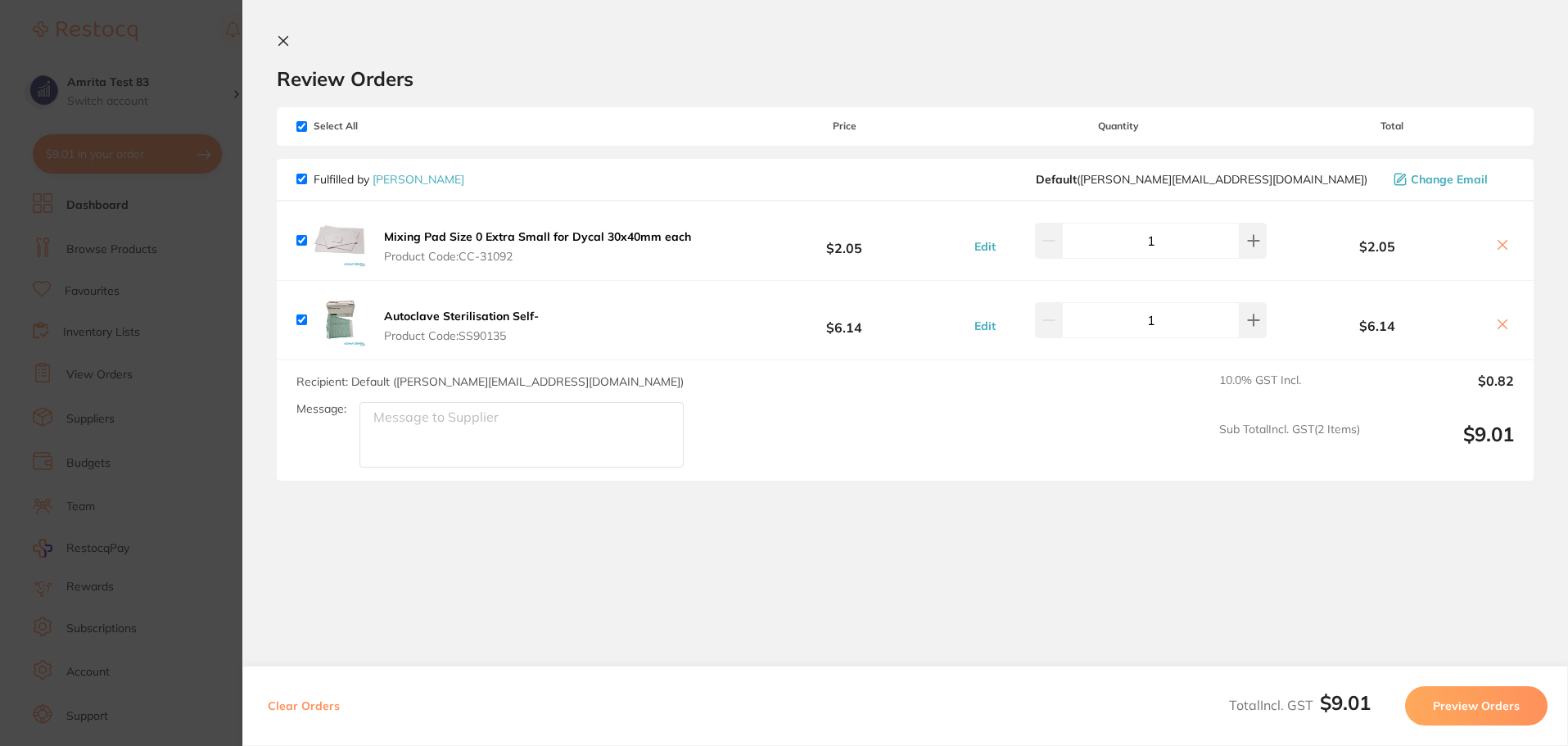
click at [423, 313] on b "Autoclave Sterilisation Self-" at bounding box center [462, 315] width 155 height 15
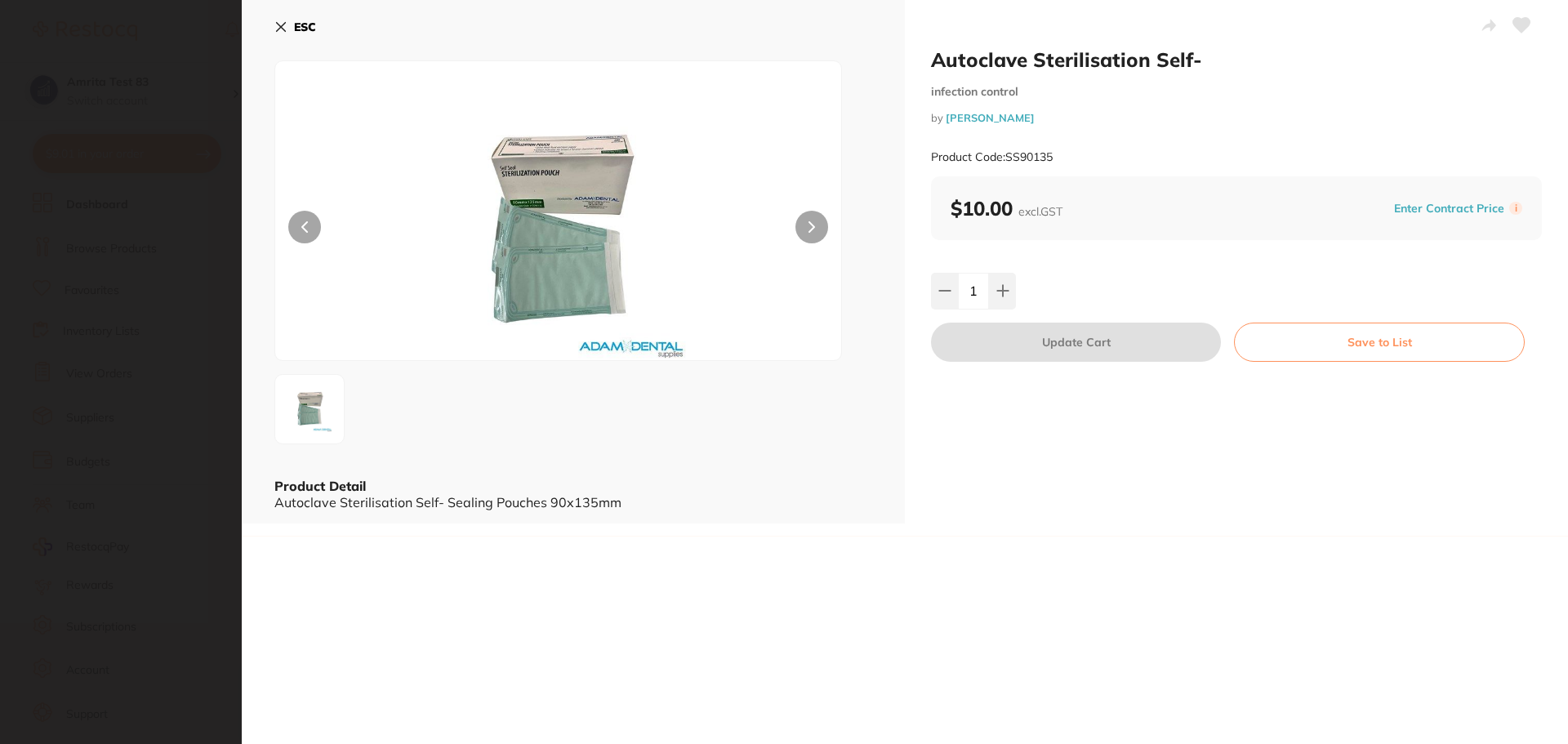
click at [281, 30] on icon at bounding box center [280, 26] width 13 height 13
